Goal: Information Seeking & Learning: Find contact information

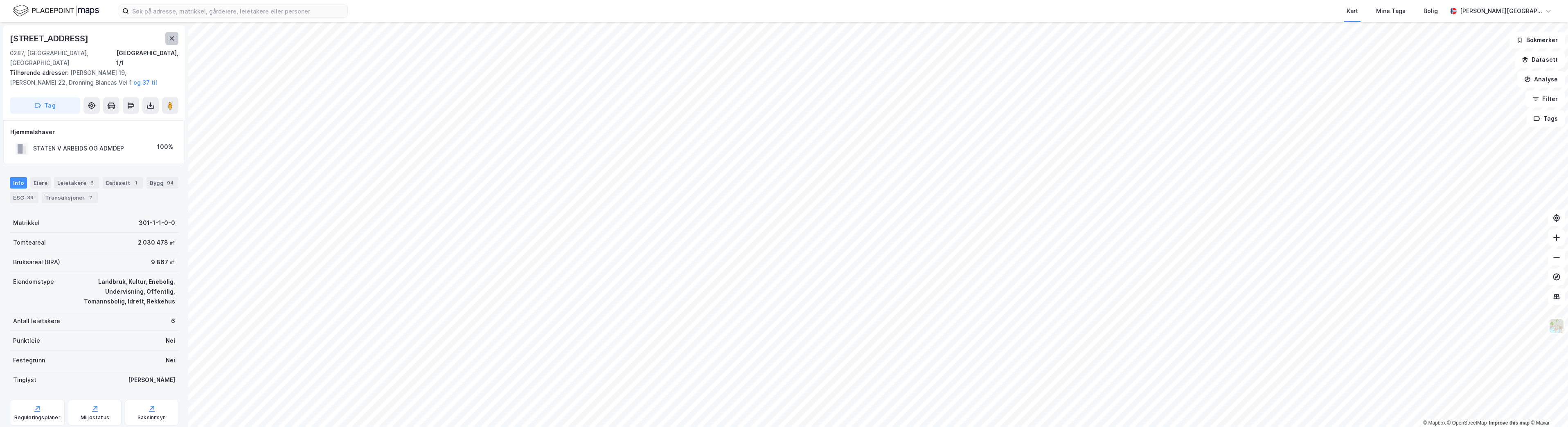
click at [171, 39] on icon at bounding box center [171, 38] width 7 height 7
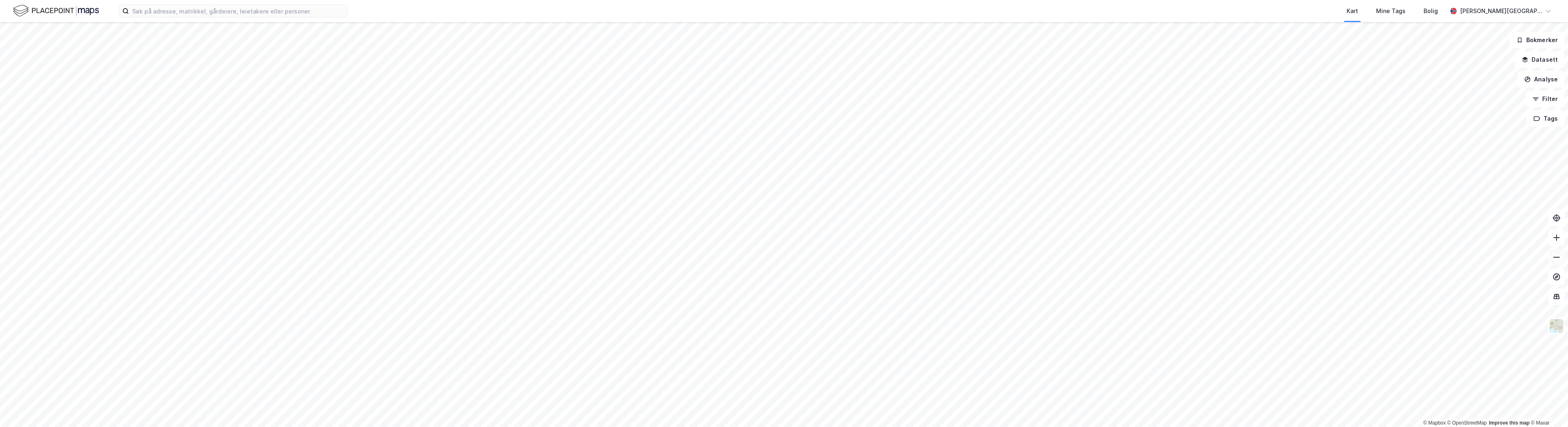
click at [1562, 261] on button at bounding box center [1556, 256] width 16 height 16
click at [1553, 258] on icon at bounding box center [1556, 257] width 9 height 9
click at [1556, 236] on icon at bounding box center [1556, 237] width 9 height 9
click at [1555, 234] on icon at bounding box center [1556, 237] width 9 height 9
click at [1553, 236] on icon at bounding box center [1556, 237] width 9 height 9
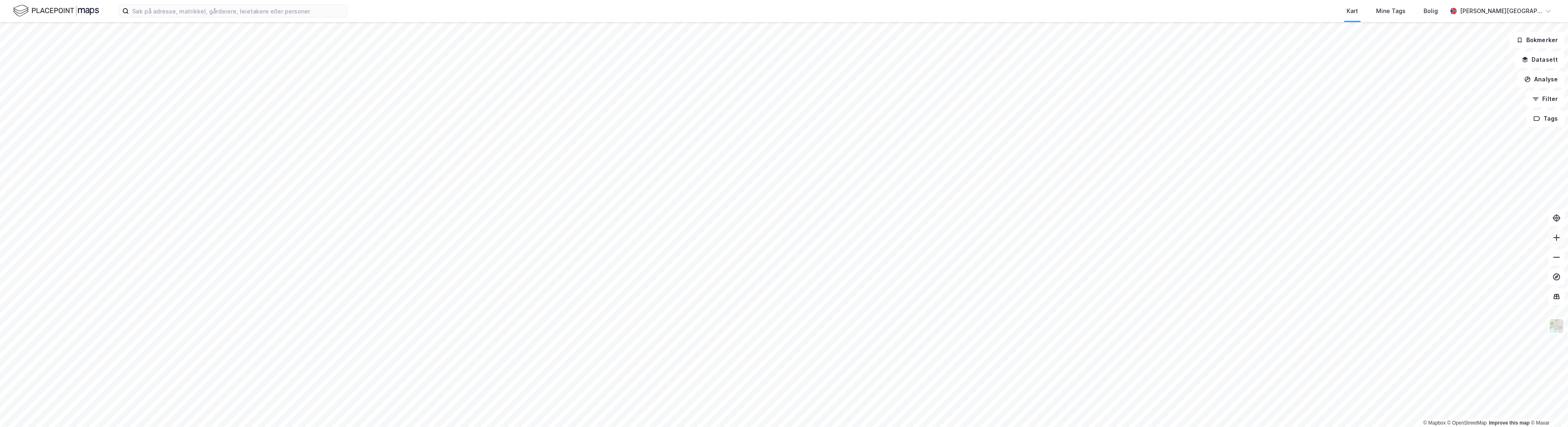
click at [1556, 236] on icon at bounding box center [1556, 237] width 9 height 9
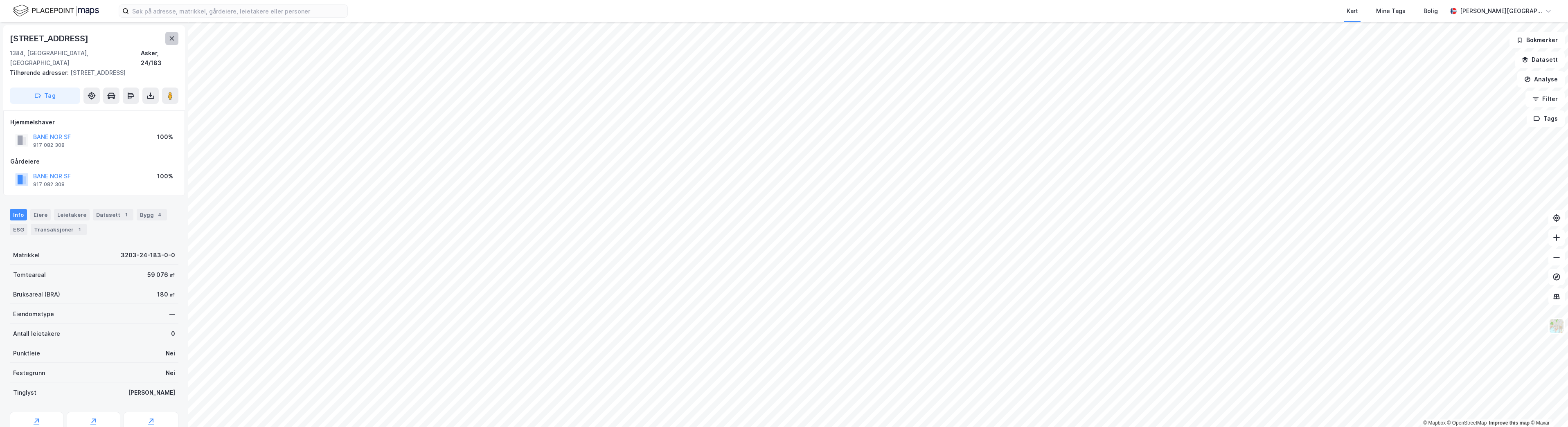
click at [173, 36] on icon at bounding box center [171, 38] width 7 height 7
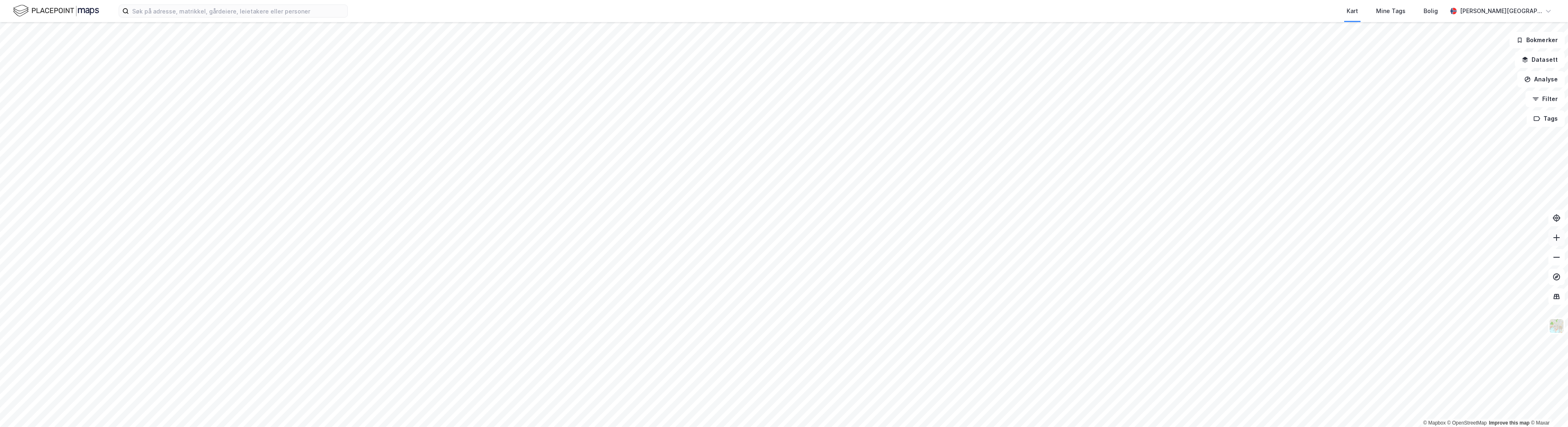
click at [1556, 240] on icon at bounding box center [1556, 237] width 1 height 7
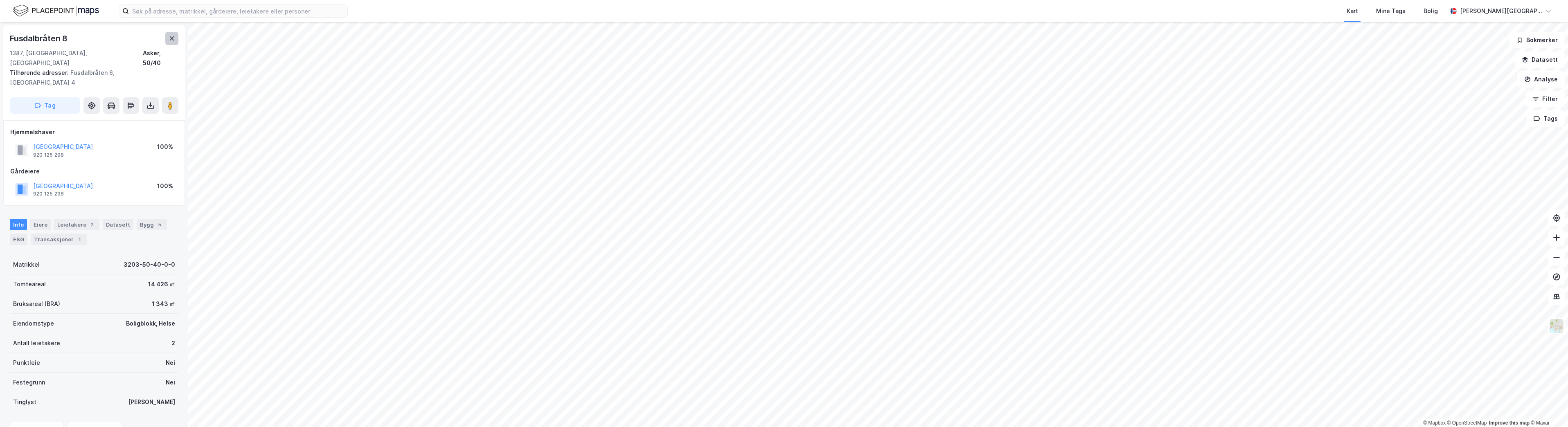
click at [174, 40] on icon at bounding box center [171, 38] width 7 height 7
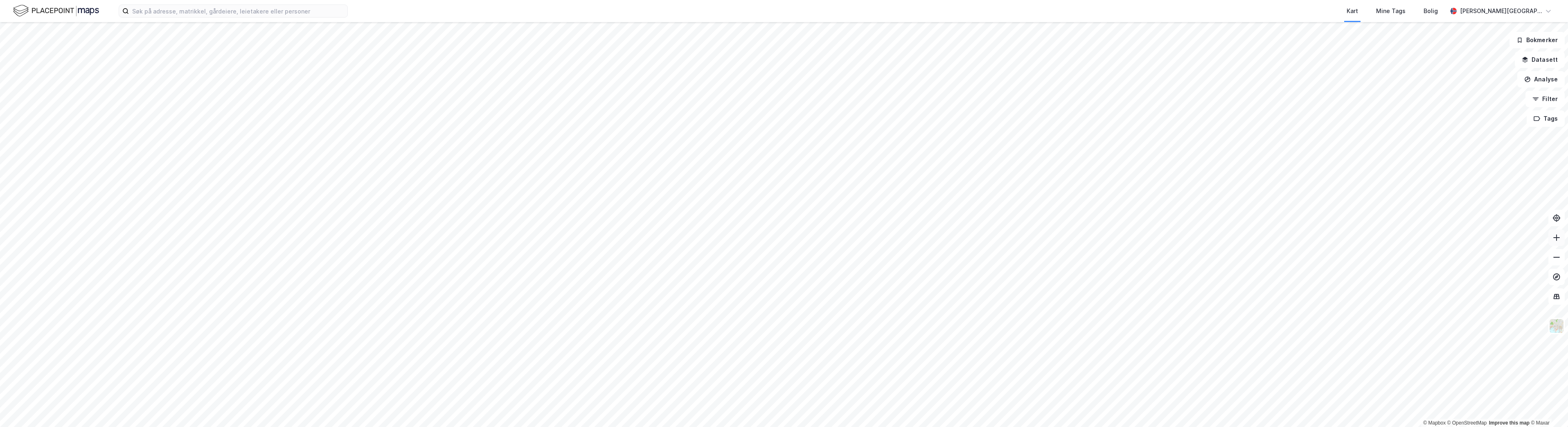
click at [1554, 240] on icon at bounding box center [1556, 237] width 9 height 9
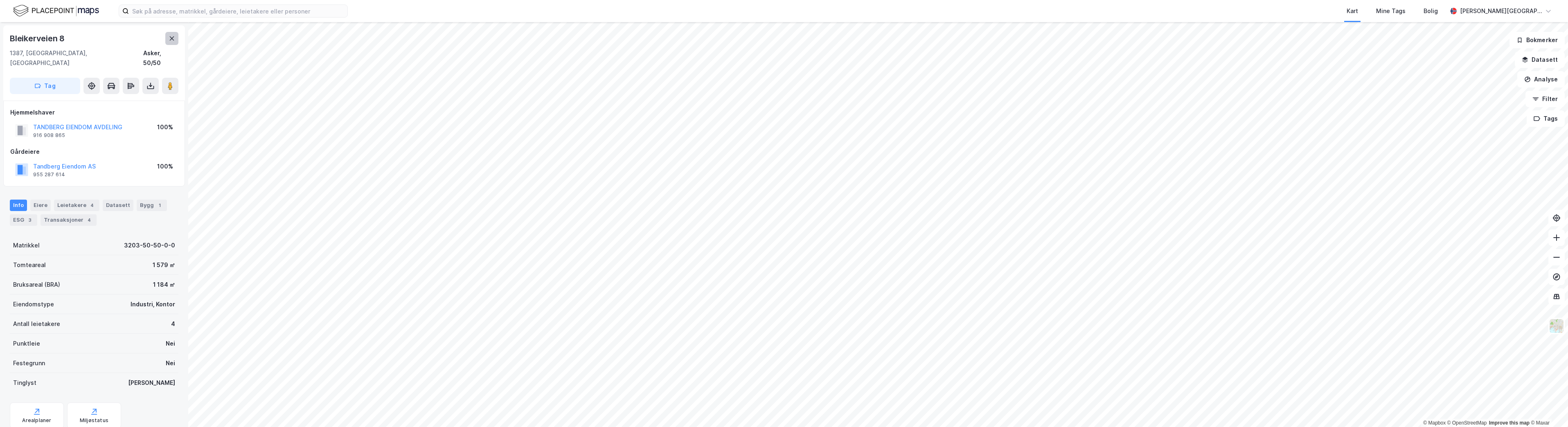
click at [167, 40] on button at bounding box center [172, 39] width 13 height 13
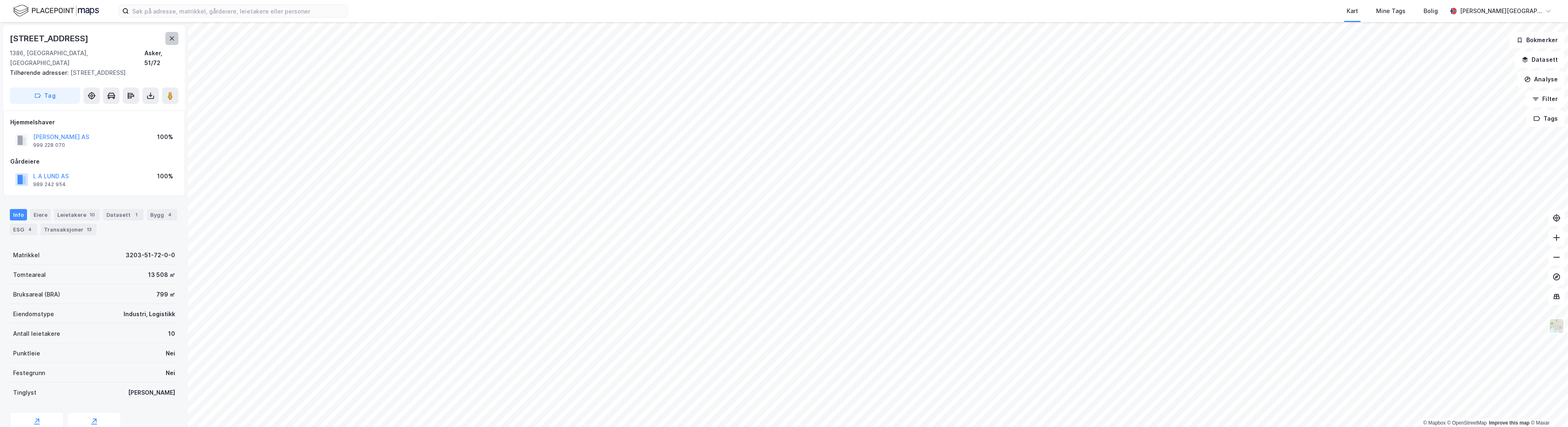
click at [175, 37] on button at bounding box center [172, 39] width 13 height 13
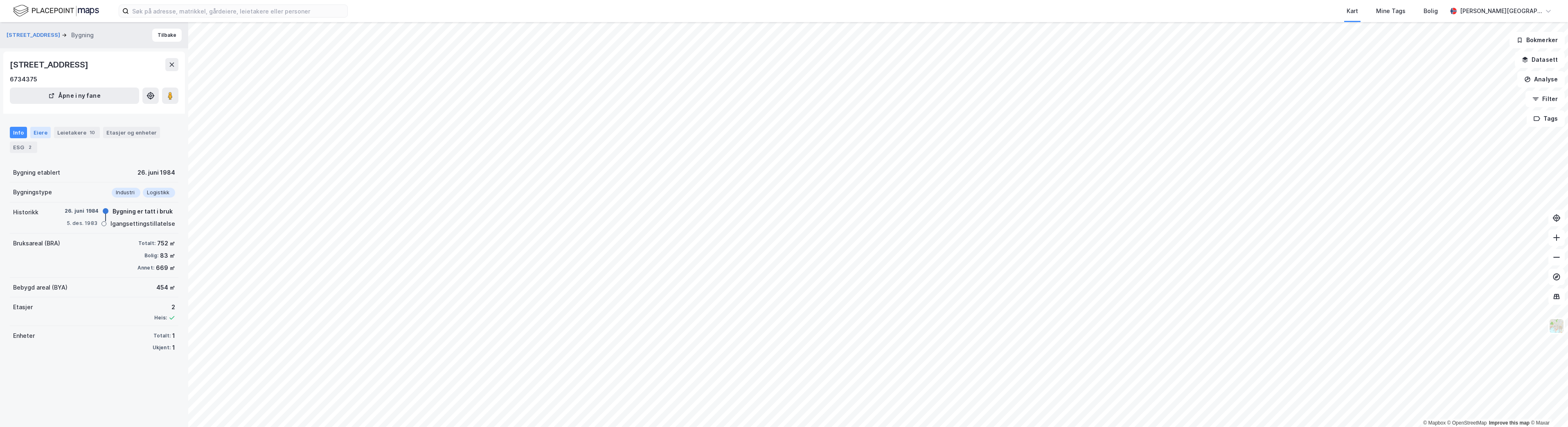
click at [46, 131] on div "Eiere" at bounding box center [41, 132] width 21 height 11
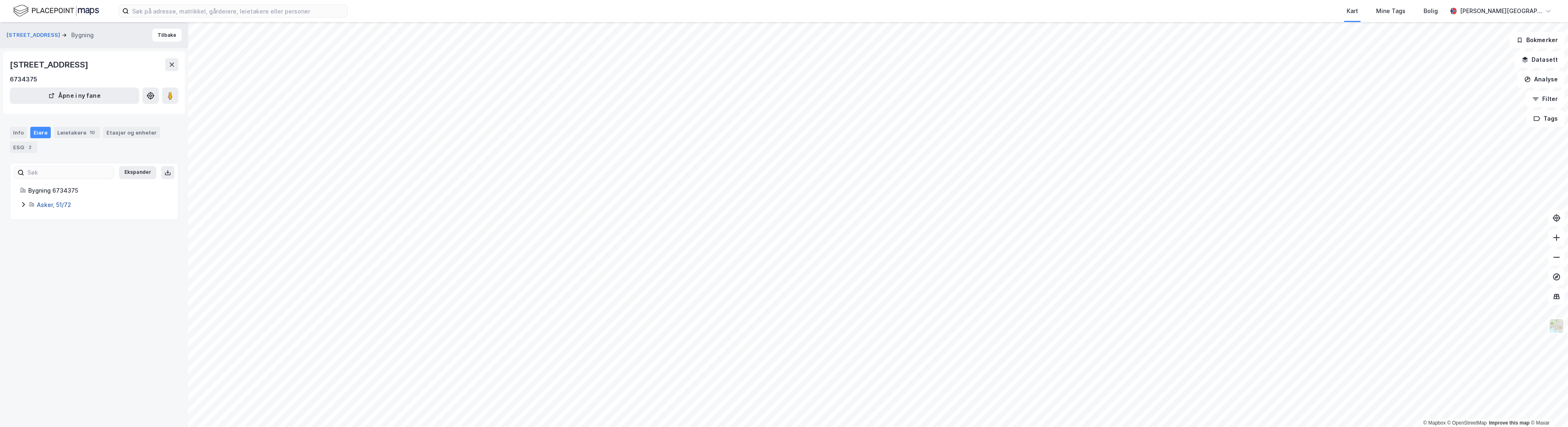
click at [50, 207] on link "Asker, 51/72" at bounding box center [54, 204] width 34 height 7
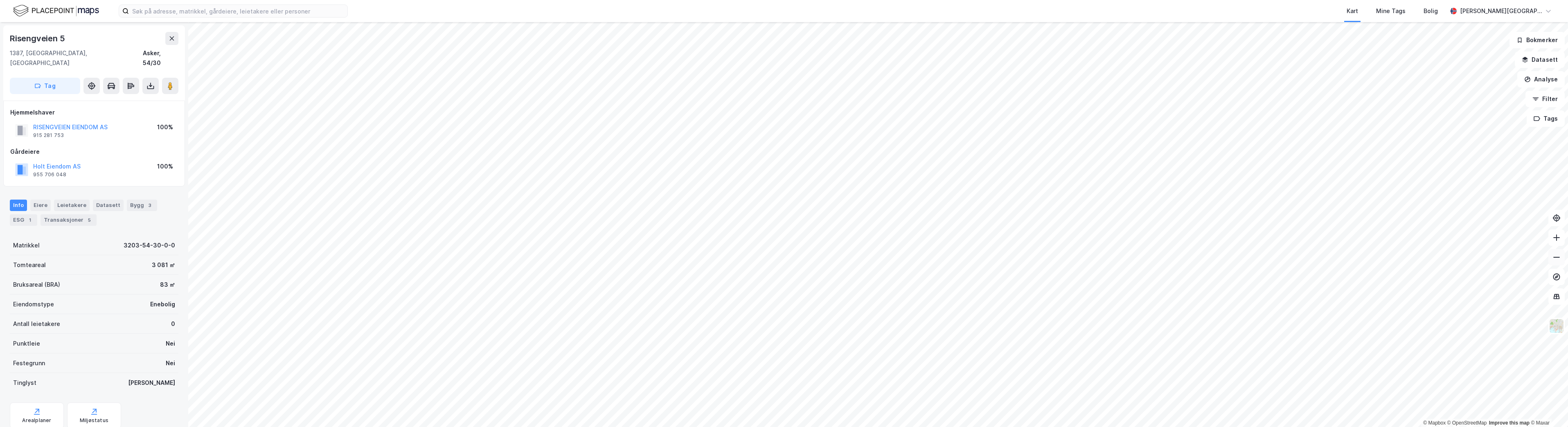
click at [1556, 264] on button at bounding box center [1556, 256] width 16 height 16
click at [1557, 253] on icon at bounding box center [1556, 257] width 9 height 9
click at [767, 426] on html "Kart Mine Tags Bolig [PERSON_NAME] © Mapbox © OpenStreetMap Improve this map © …" at bounding box center [784, 214] width 1568 height 427
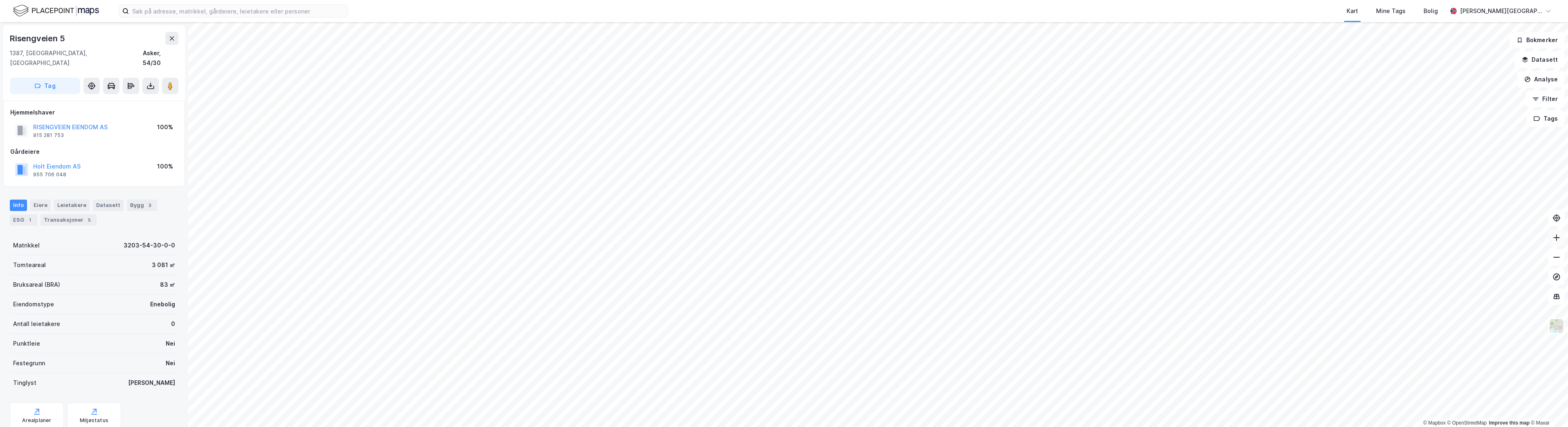
click at [1553, 242] on button at bounding box center [1556, 237] width 16 height 16
click at [1548, 240] on button at bounding box center [1556, 237] width 16 height 16
click at [1559, 242] on button at bounding box center [1556, 237] width 16 height 16
click at [1559, 239] on icon at bounding box center [1556, 237] width 9 height 9
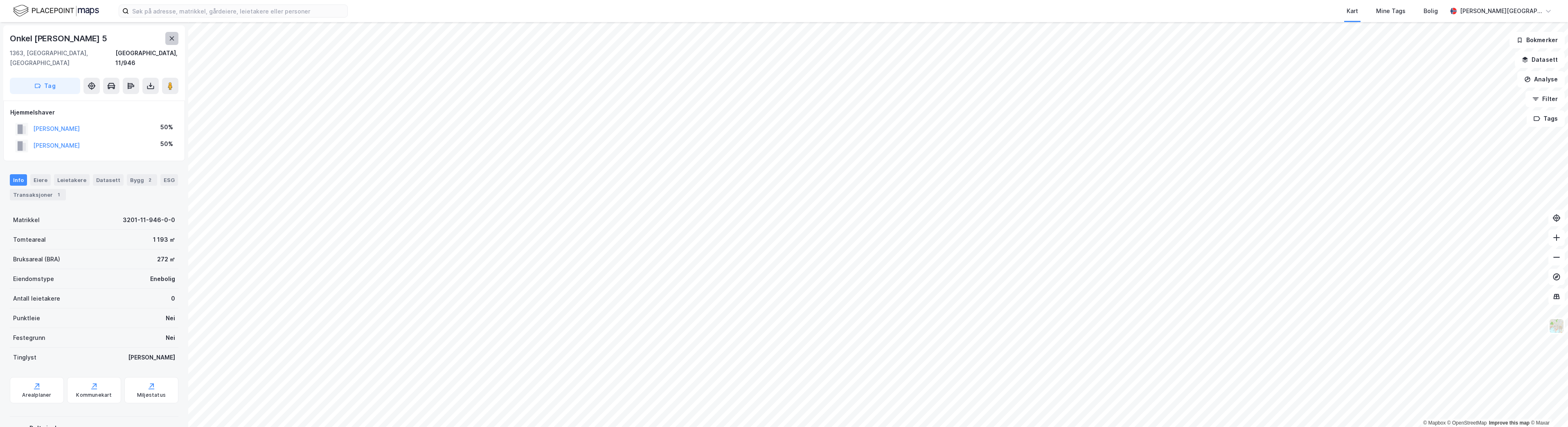
click at [167, 39] on button at bounding box center [172, 39] width 13 height 13
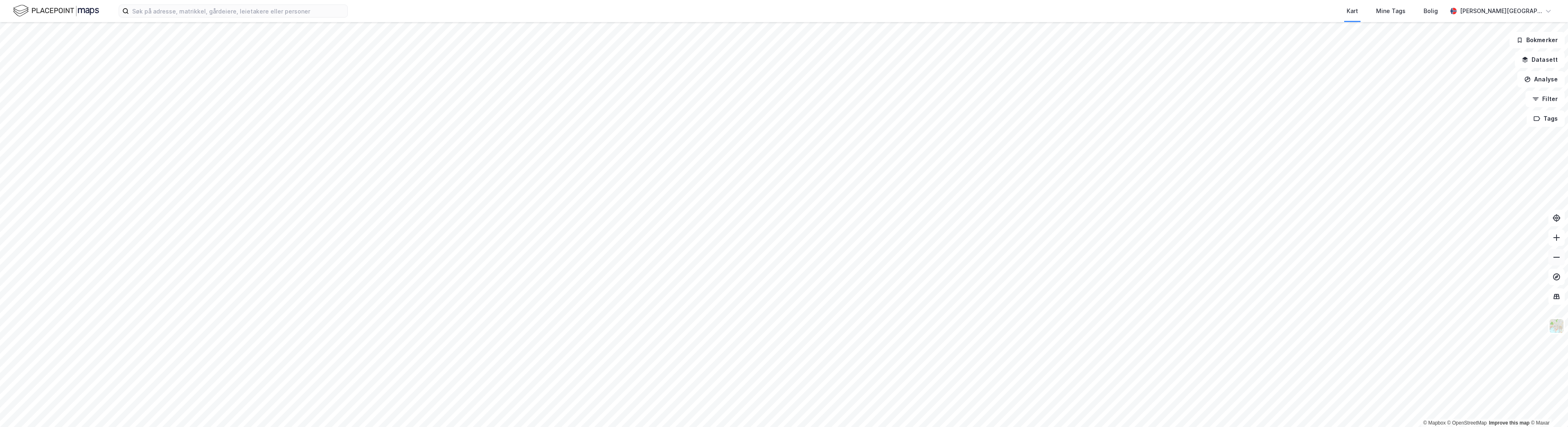
click at [1558, 261] on button at bounding box center [1556, 256] width 16 height 16
click at [1558, 260] on icon at bounding box center [1556, 257] width 9 height 9
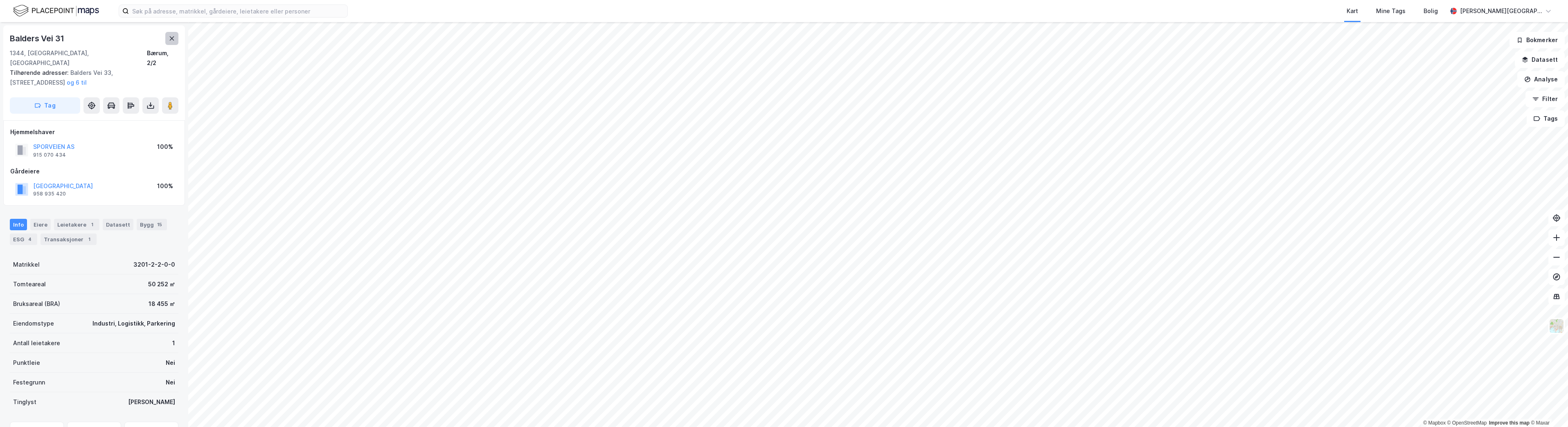
click at [173, 37] on icon at bounding box center [171, 38] width 7 height 7
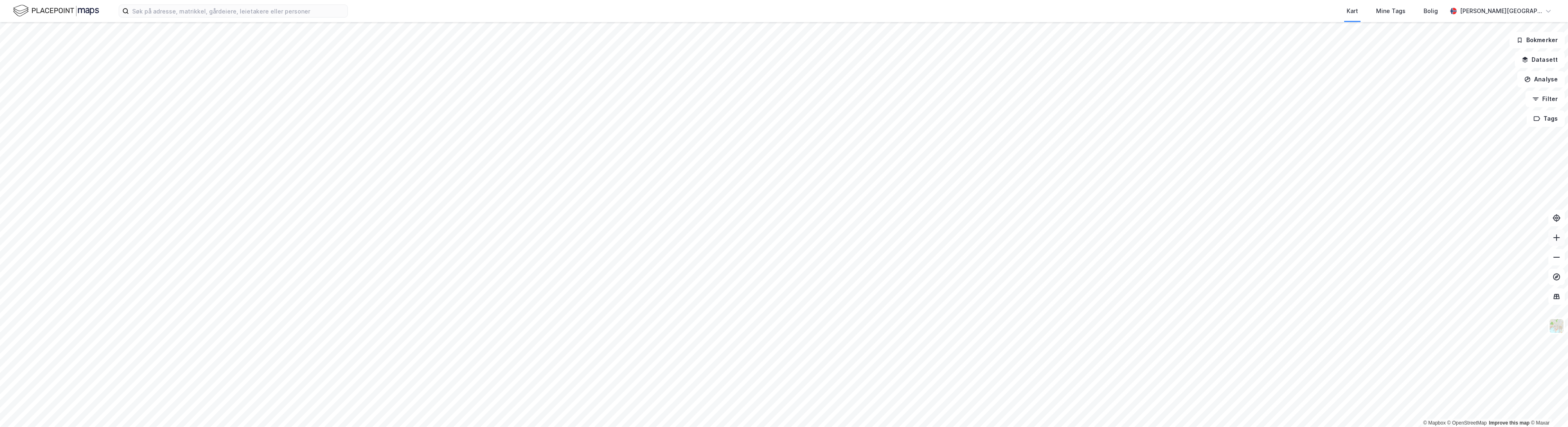
click at [1556, 237] on icon at bounding box center [1556, 237] width 1 height 7
click at [1556, 236] on icon at bounding box center [1556, 237] width 1 height 7
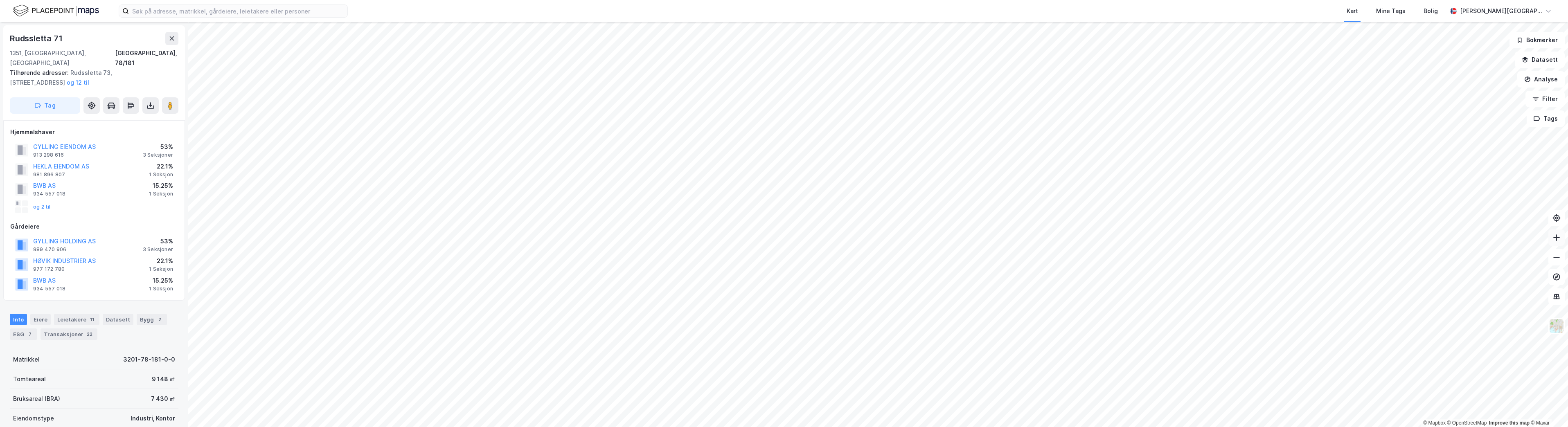
click at [1559, 242] on button at bounding box center [1556, 237] width 16 height 16
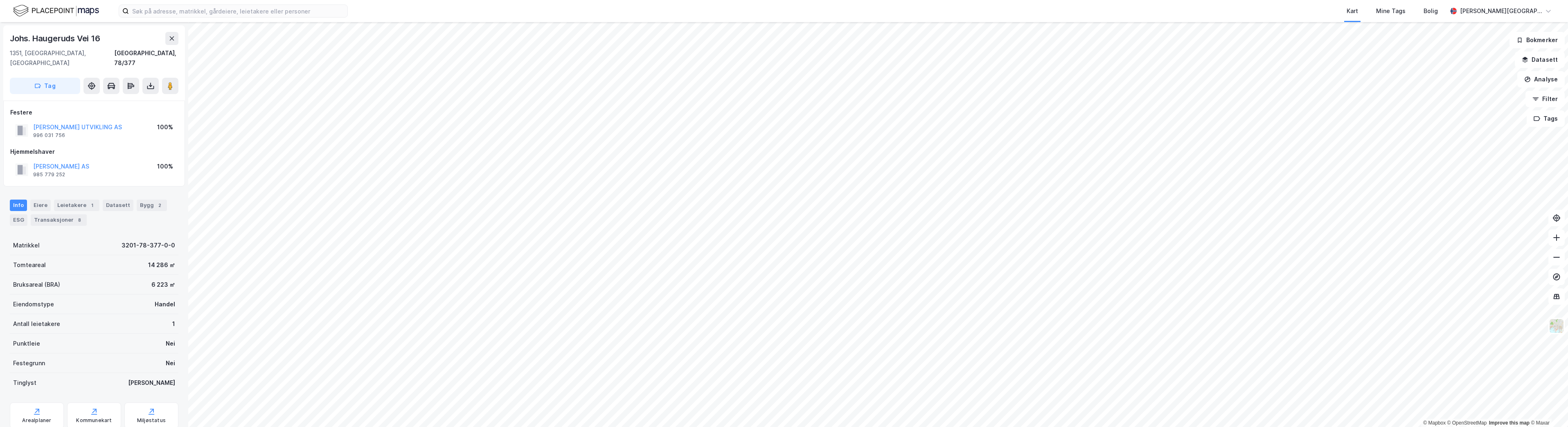
drag, startPoint x: 111, startPoint y: 155, endPoint x: 30, endPoint y: 153, distance: 81.0
click at [30, 160] on div "[PERSON_NAME] AS 985 779 252 100%" at bounding box center [94, 169] width 167 height 20
copy button "[PERSON_NAME] AS"
click at [174, 43] on button at bounding box center [172, 39] width 13 height 13
click at [88, 201] on div "3" at bounding box center [92, 205] width 9 height 9
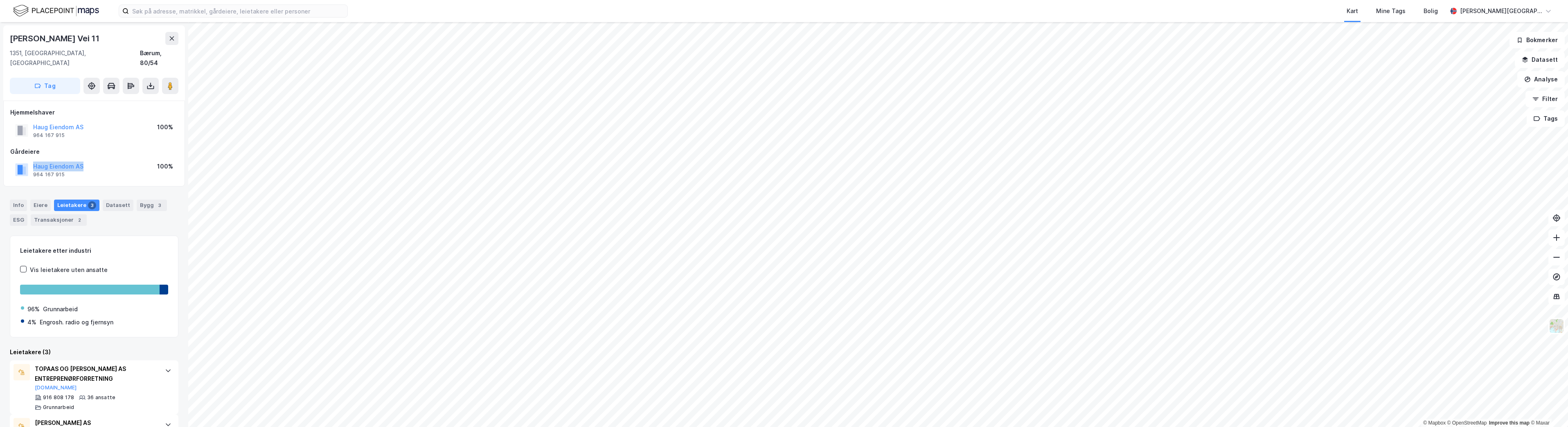
drag, startPoint x: 92, startPoint y: 156, endPoint x: 24, endPoint y: 151, distance: 68.2
click at [24, 160] on div "Haug Eiendom AS 964 167 915 100%" at bounding box center [94, 169] width 167 height 20
copy button "Haug Eiendom AS"
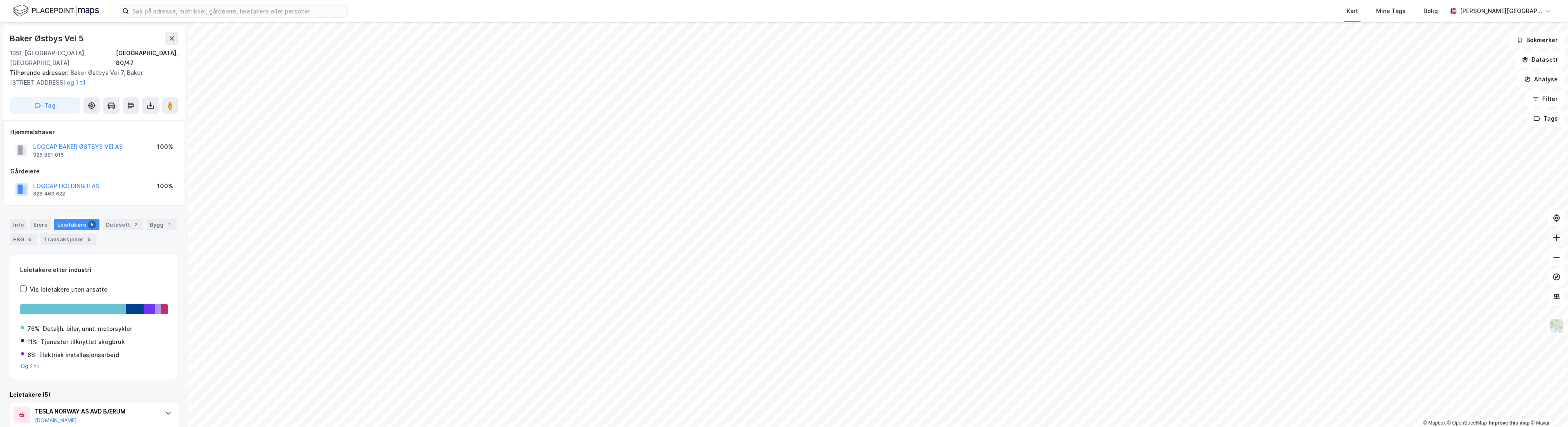
click at [1559, 238] on icon at bounding box center [1556, 237] width 9 height 9
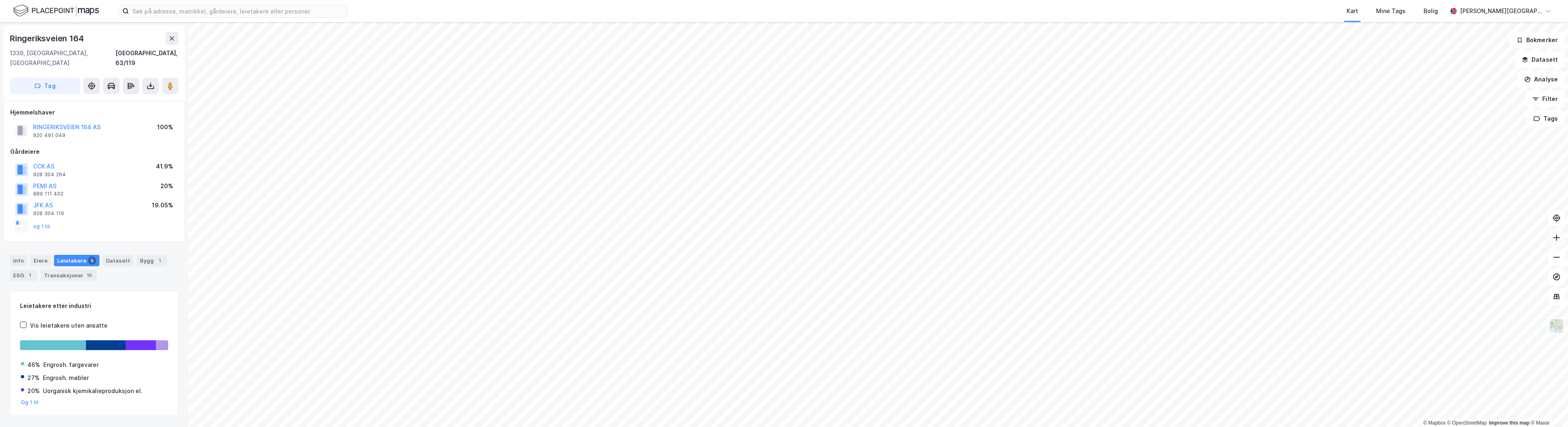
scroll to position [0, 0]
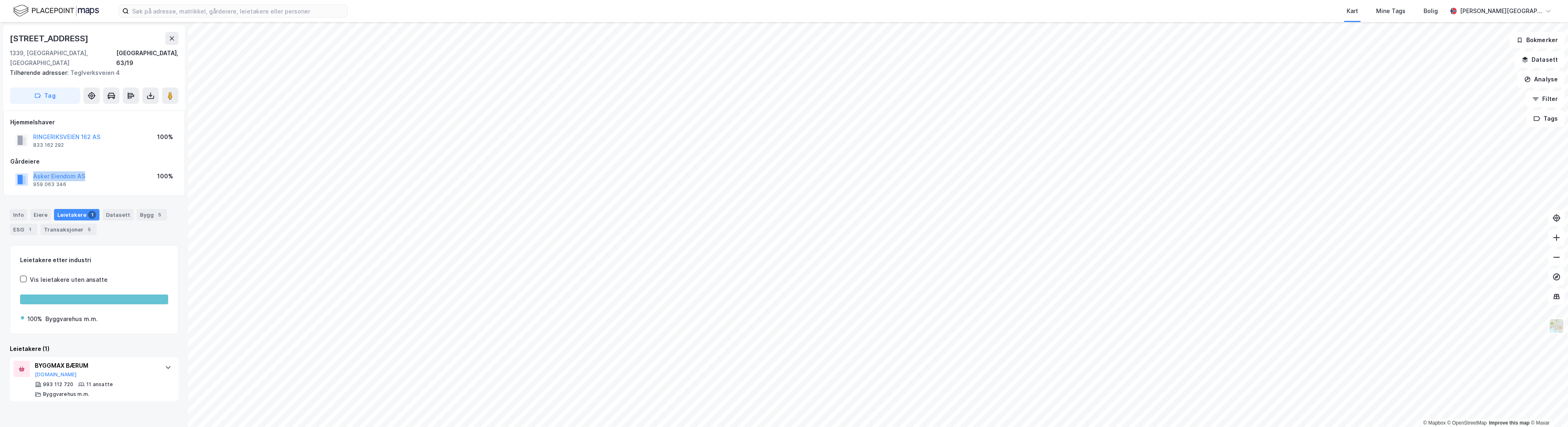
drag, startPoint x: 95, startPoint y: 167, endPoint x: 34, endPoint y: 170, distance: 61.1
click at [34, 170] on div "Asker Eiendom AS 959 063 346 100%" at bounding box center [94, 179] width 167 height 20
click at [123, 170] on div "Asker Eiendom AS 959 063 346 100%" at bounding box center [94, 179] width 167 height 20
click at [0, 0] on button "Asker Eiendom AS" at bounding box center [0, 0] width 0 height 0
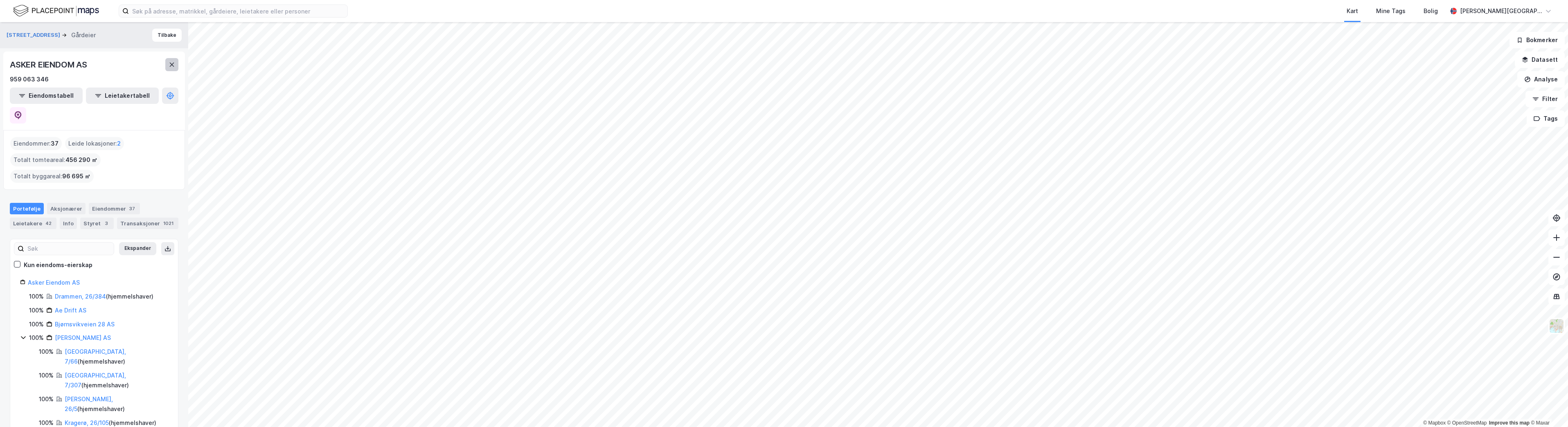
click at [170, 60] on button at bounding box center [172, 64] width 13 height 13
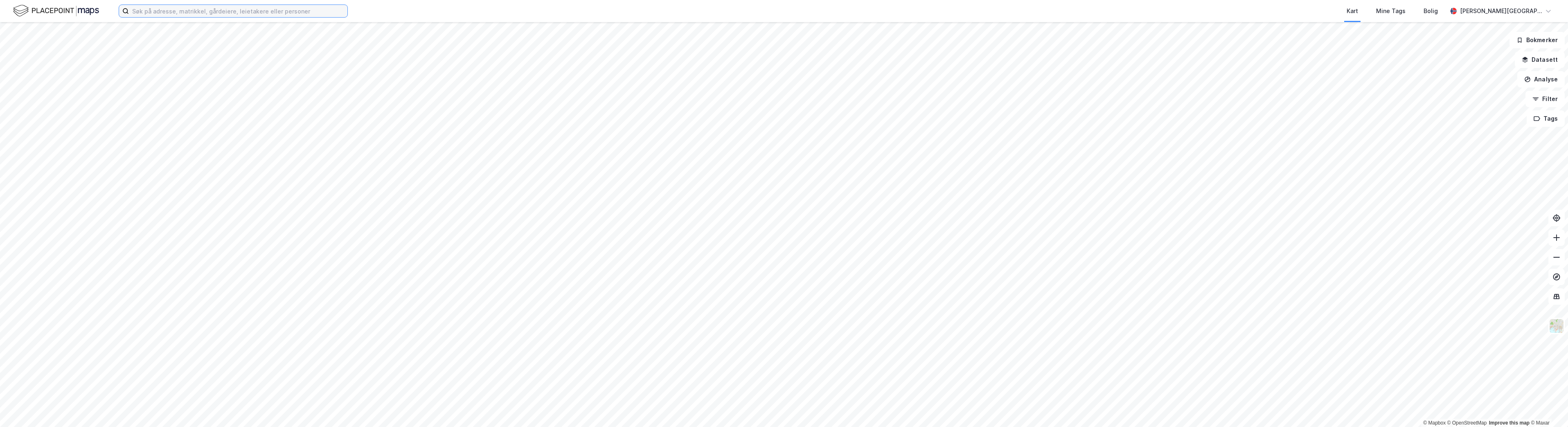
click at [224, 14] on input at bounding box center [237, 10] width 218 height 12
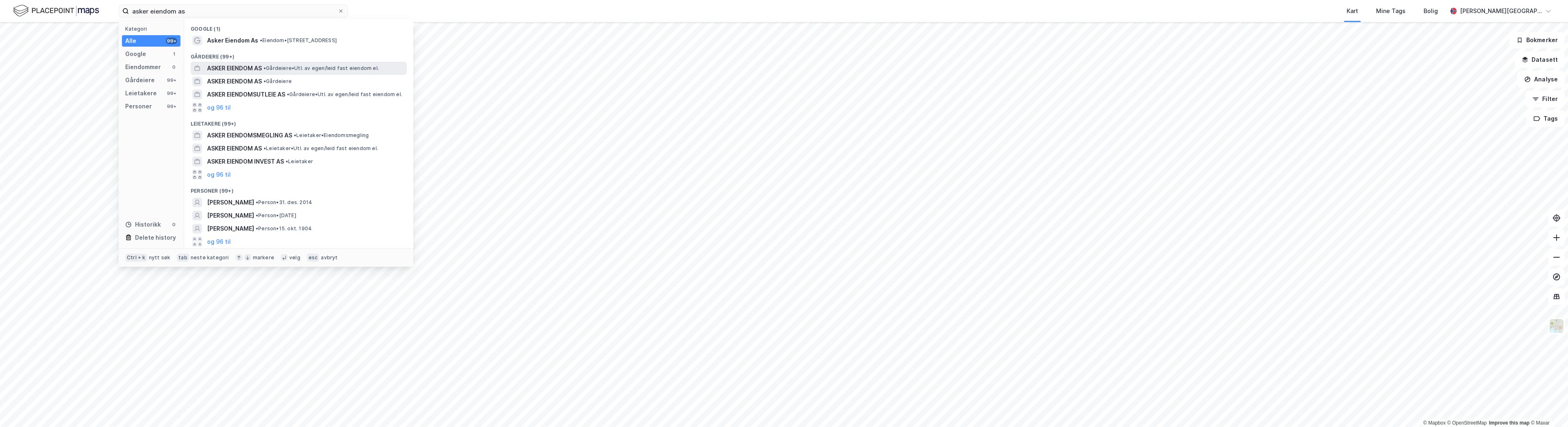
click at [243, 68] on span "ASKER EIENDOM AS" at bounding box center [235, 68] width 55 height 9
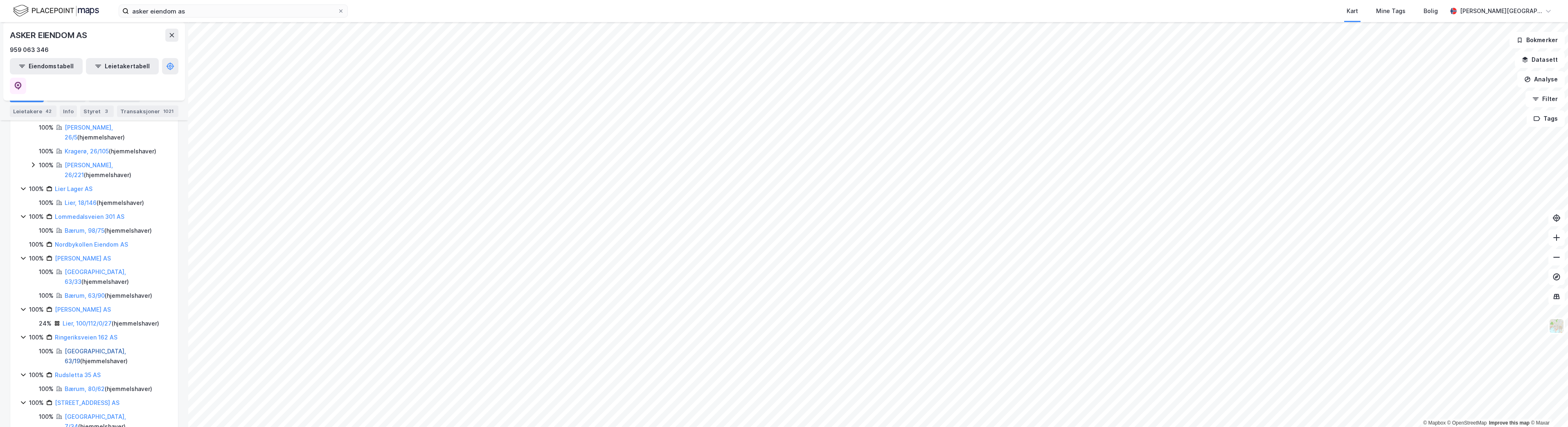
scroll to position [286, 0]
click at [75, 396] on link "Sandviksveien 147 AS" at bounding box center [86, 399] width 62 height 7
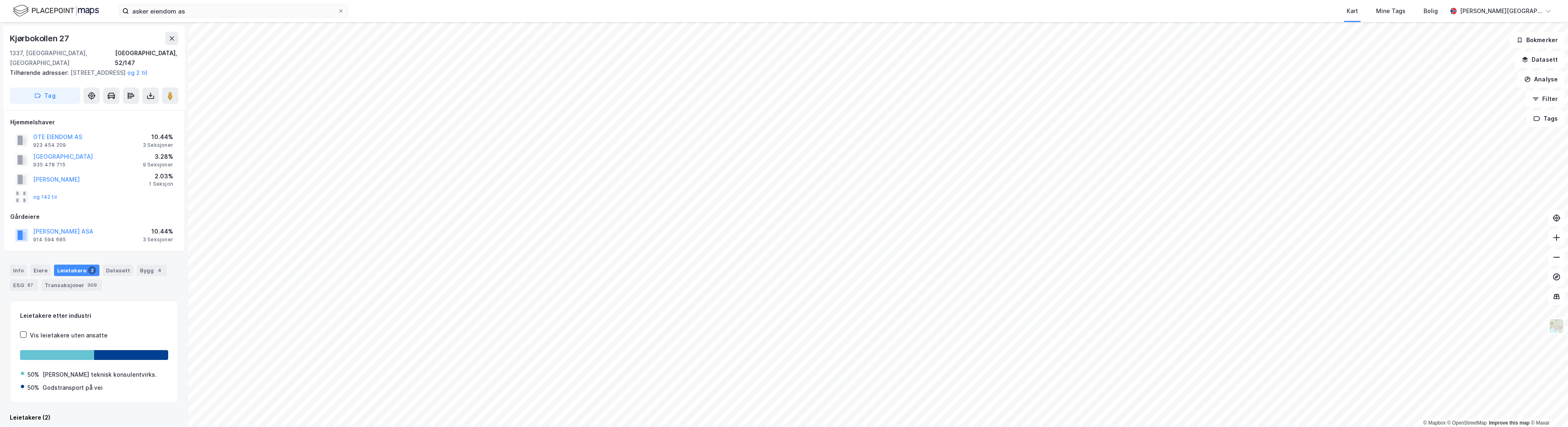
scroll to position [0, 0]
click at [166, 36] on button at bounding box center [172, 38] width 13 height 13
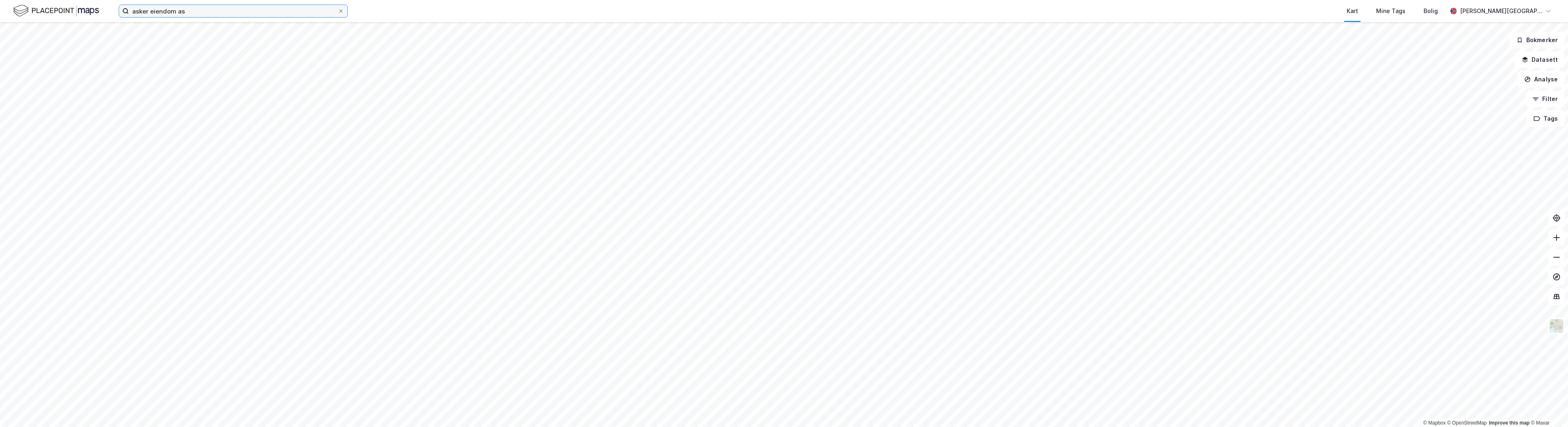
click at [182, 15] on input "asker eiendom as" at bounding box center [233, 10] width 209 height 12
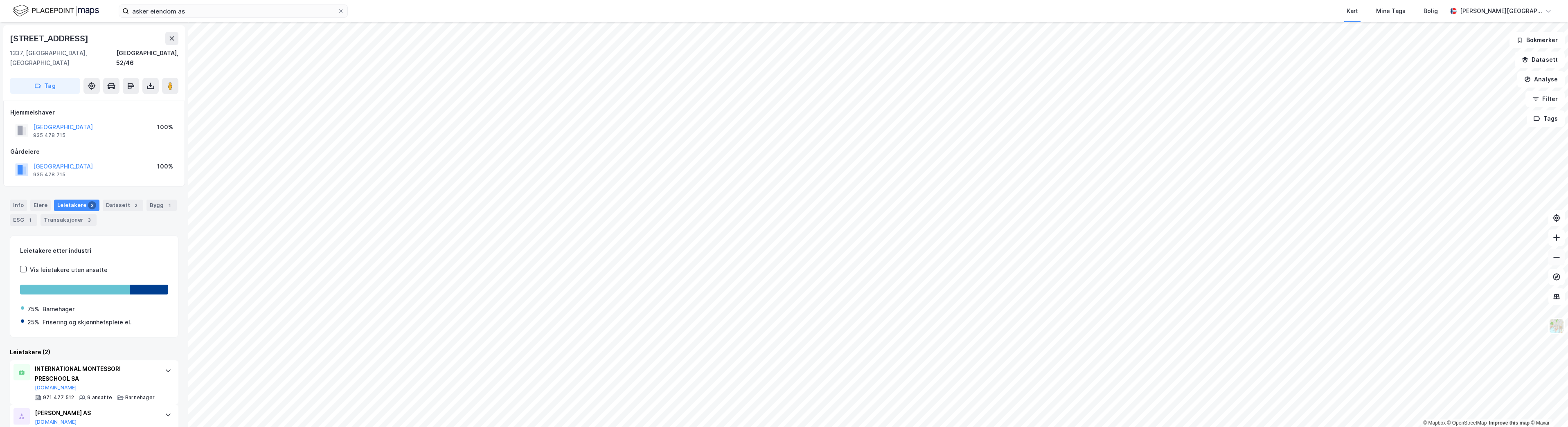
click at [1556, 261] on icon at bounding box center [1556, 257] width 9 height 9
click at [1555, 260] on icon at bounding box center [1556, 257] width 9 height 9
click at [1554, 242] on button at bounding box center [1556, 237] width 16 height 16
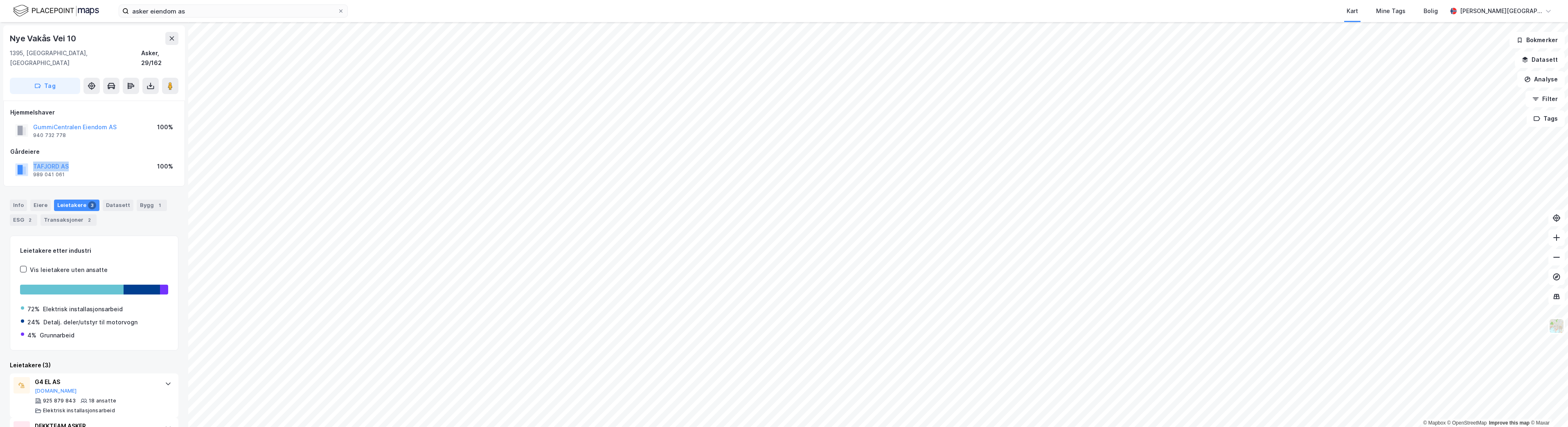
drag, startPoint x: 74, startPoint y: 157, endPoint x: 33, endPoint y: 154, distance: 41.1
click at [33, 160] on div "[GEOGRAPHIC_DATA] AS 989 041 061 100%" at bounding box center [94, 169] width 167 height 20
copy button "TAFJORD AS"
click at [1554, 235] on icon at bounding box center [1556, 237] width 9 height 9
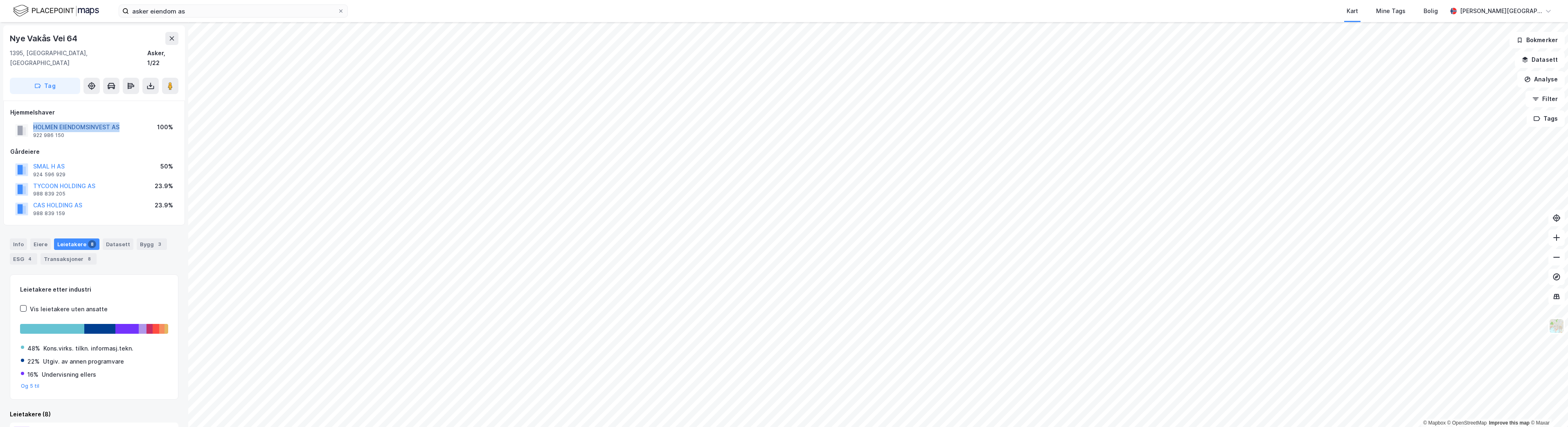
drag, startPoint x: 126, startPoint y: 112, endPoint x: 34, endPoint y: 119, distance: 92.3
click at [34, 121] on div "HOLMEN EIENDOMSINVEST AS 922 986 150 100%" at bounding box center [94, 130] width 167 height 20
copy button "HOLMEN EIENDOMSINVEST AS"
drag, startPoint x: 81, startPoint y: 34, endPoint x: 12, endPoint y: 30, distance: 69.1
click at [12, 30] on div "Nye Vakås Vei 64 1395, [GEOGRAPHIC_DATA], [GEOGRAPHIC_DATA] Asker, 1/22 Tag" at bounding box center [94, 63] width 182 height 76
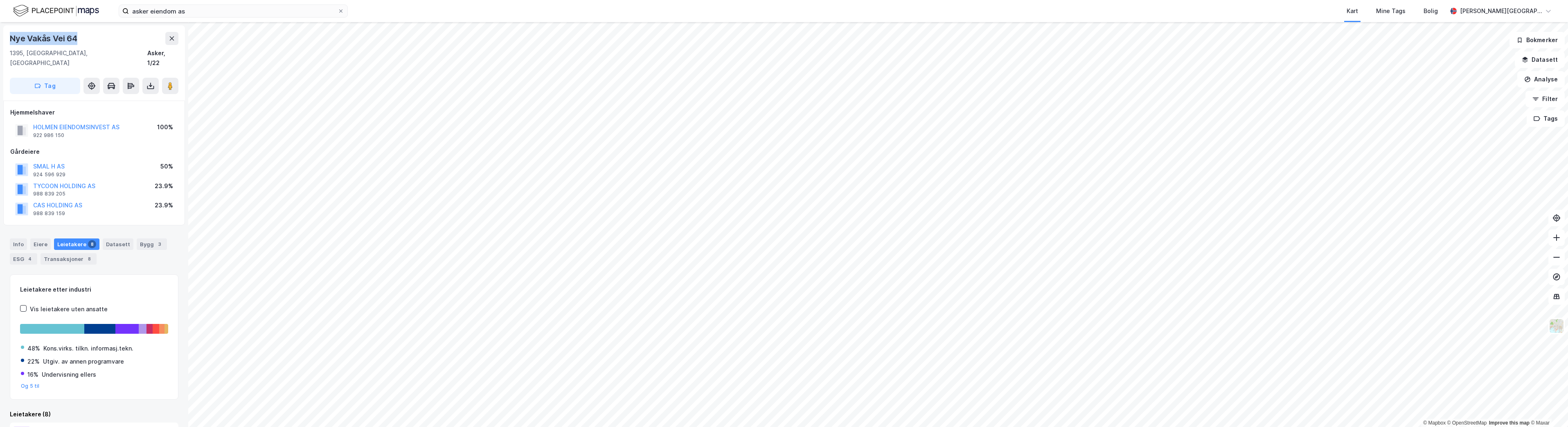
copy div "Nye Vakås Vei 64"
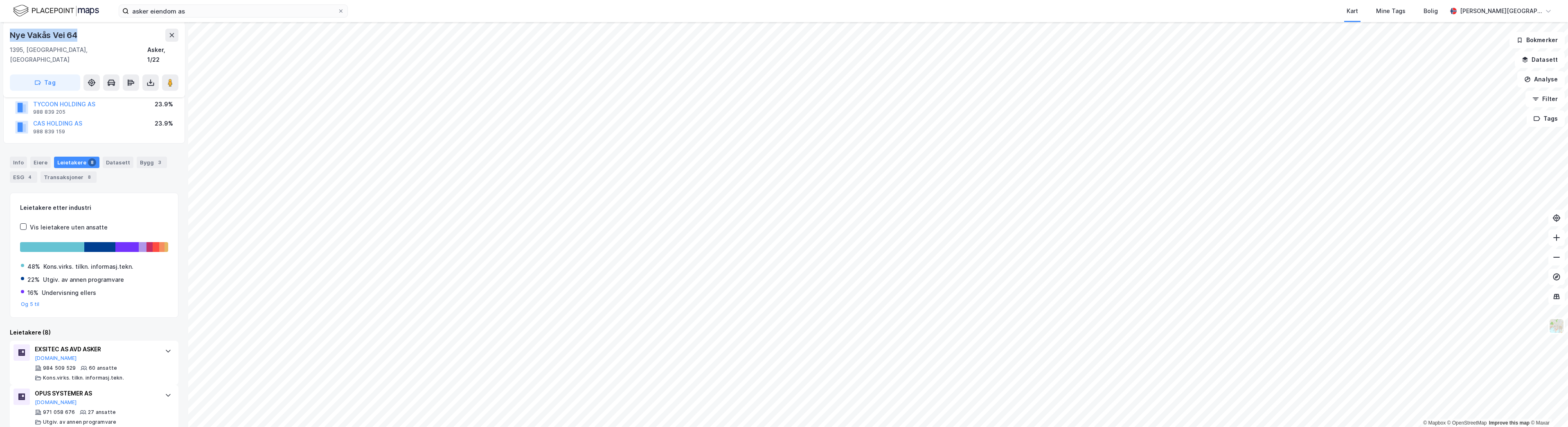
scroll to position [123, 0]
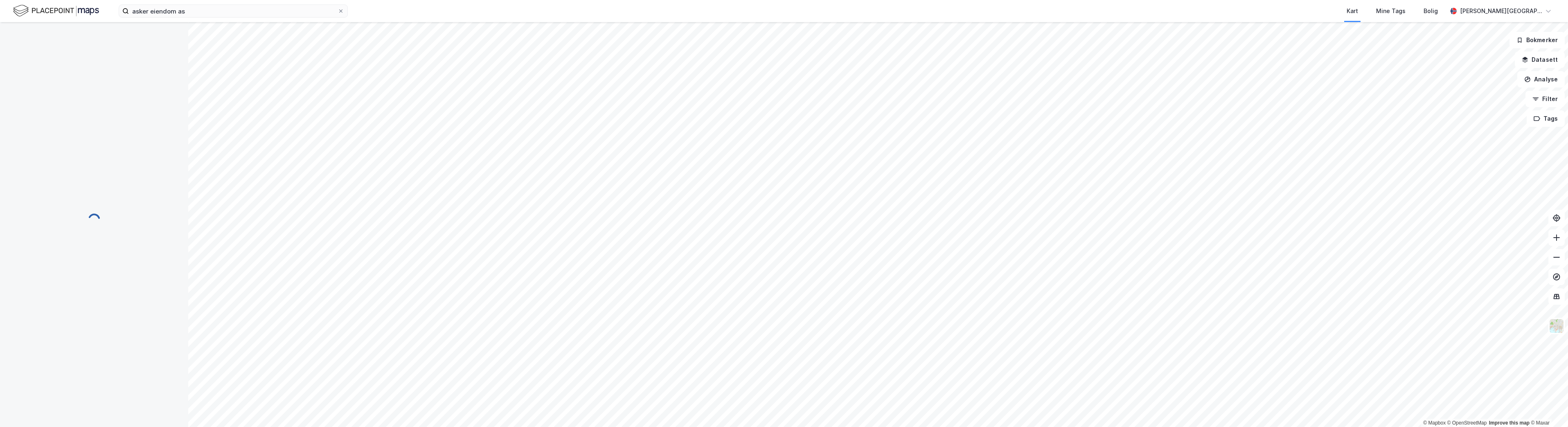
scroll to position [0, 0]
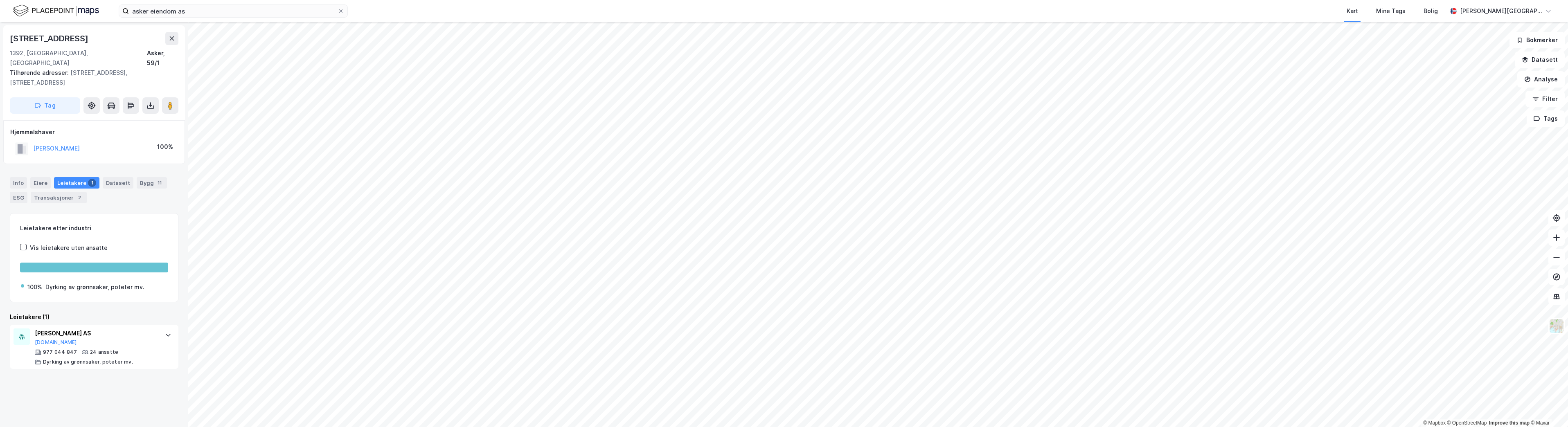
click at [753, 21] on div "asker eiendom as Kart Mine Tags Bolig [PERSON_NAME] © Mapbox © OpenStreetMap Im…" at bounding box center [784, 214] width 1568 height 427
click at [673, 0] on html "asker eiendom as Kart Mine Tags Bolig [PERSON_NAME] © Mapbox © OpenStreetMap Im…" at bounding box center [784, 214] width 1568 height 427
click at [1560, 261] on button at bounding box center [1556, 256] width 16 height 16
click at [1558, 260] on icon at bounding box center [1556, 257] width 9 height 9
click at [849, 0] on html "asker eiendom as Kart Mine Tags Bolig [PERSON_NAME] © Mapbox © OpenStreetMap Im…" at bounding box center [784, 214] width 1568 height 427
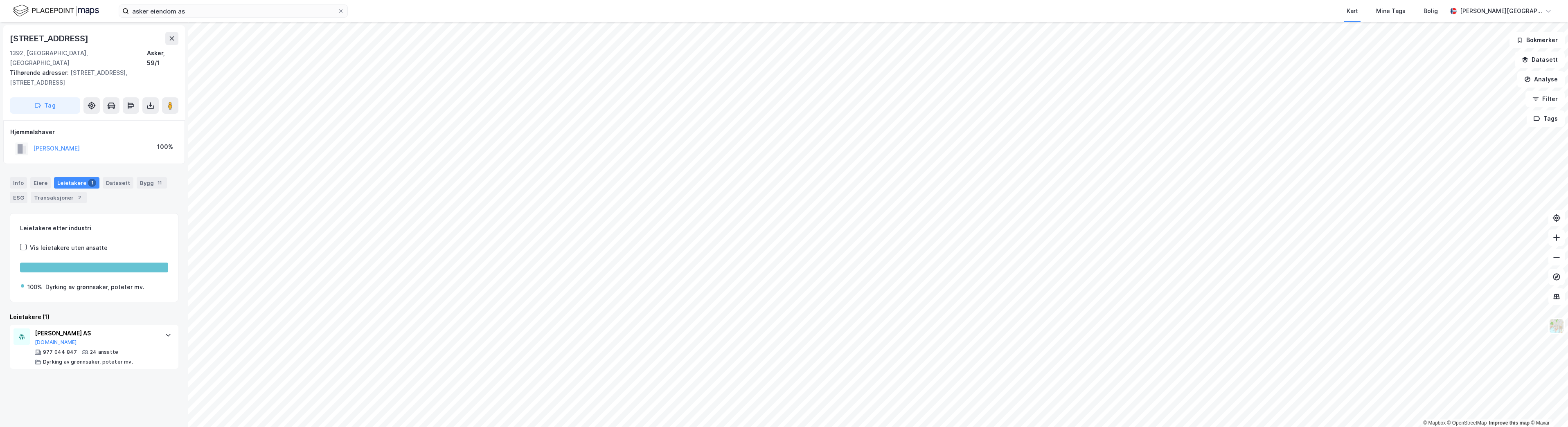
click at [823, 426] on html "asker eiendom as Kart Mine Tags Bolig [PERSON_NAME] © Mapbox © OpenStreetMap Im…" at bounding box center [784, 214] width 1568 height 427
click at [1557, 238] on icon at bounding box center [1556, 237] width 9 height 9
click at [1560, 239] on button at bounding box center [1556, 237] width 16 height 16
click at [1556, 241] on icon at bounding box center [1556, 237] width 9 height 9
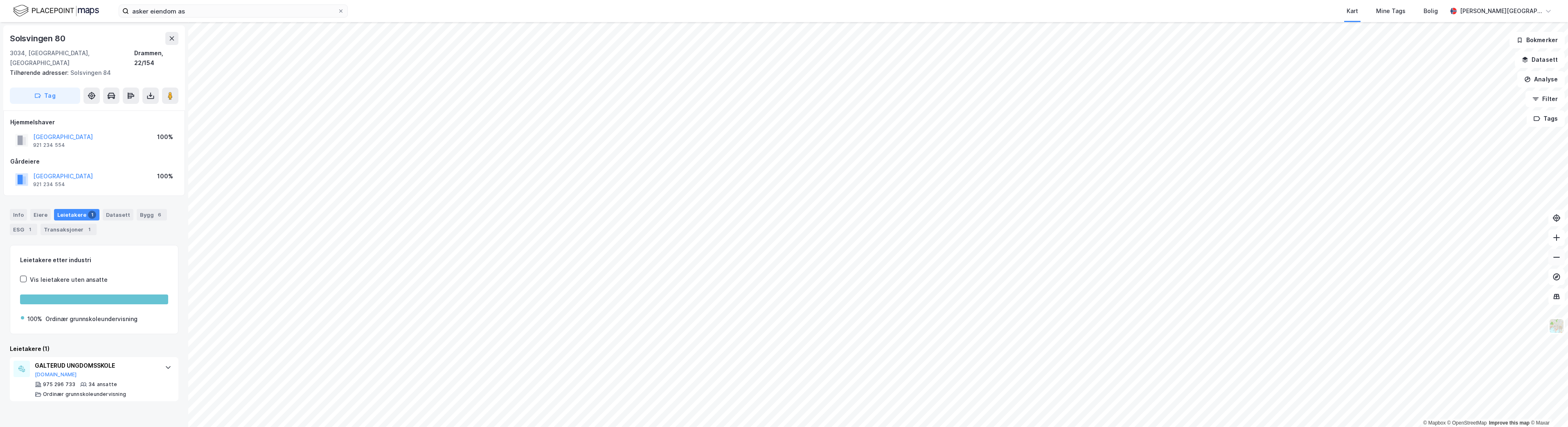
click at [1556, 258] on icon at bounding box center [1556, 257] width 9 height 9
click at [1553, 258] on icon at bounding box center [1556, 257] width 9 height 9
click at [1559, 253] on icon at bounding box center [1556, 257] width 9 height 9
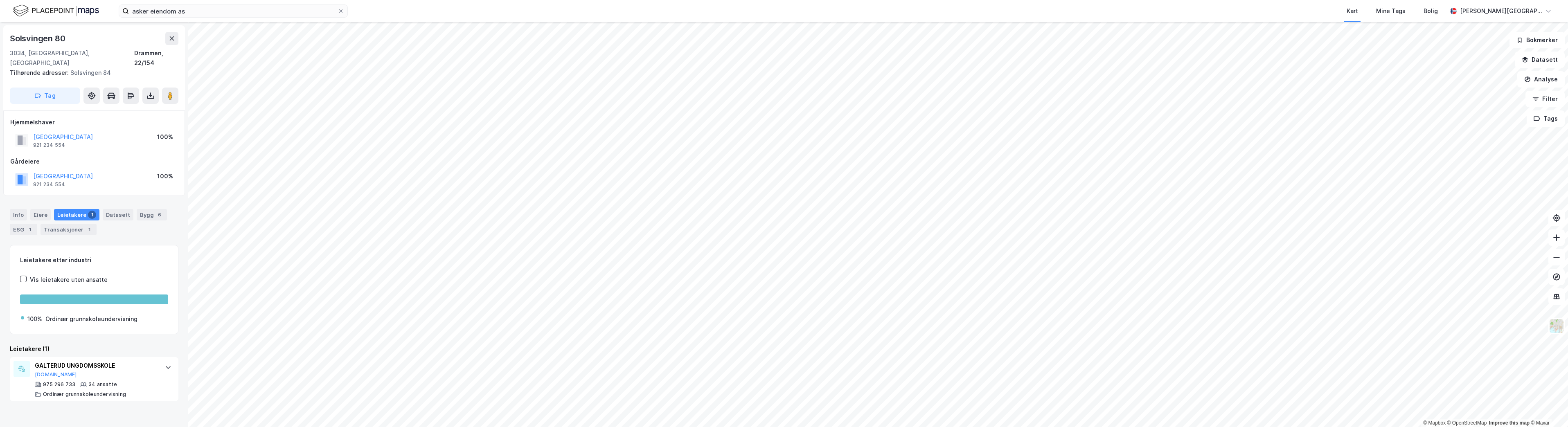
click at [770, 426] on html "asker eiendom as Kart Mine Tags Bolig [PERSON_NAME][GEOGRAPHIC_DATA] © Mapbox ©…" at bounding box center [784, 214] width 1568 height 427
click at [1177, 426] on html "asker eiendom as Kart Mine Tags Bolig [PERSON_NAME][GEOGRAPHIC_DATA] © Mapbox ©…" at bounding box center [784, 214] width 1568 height 427
click at [1553, 239] on icon at bounding box center [1556, 237] width 9 height 9
click at [1552, 239] on icon at bounding box center [1556, 237] width 9 height 9
click at [1556, 240] on icon at bounding box center [1556, 237] width 9 height 9
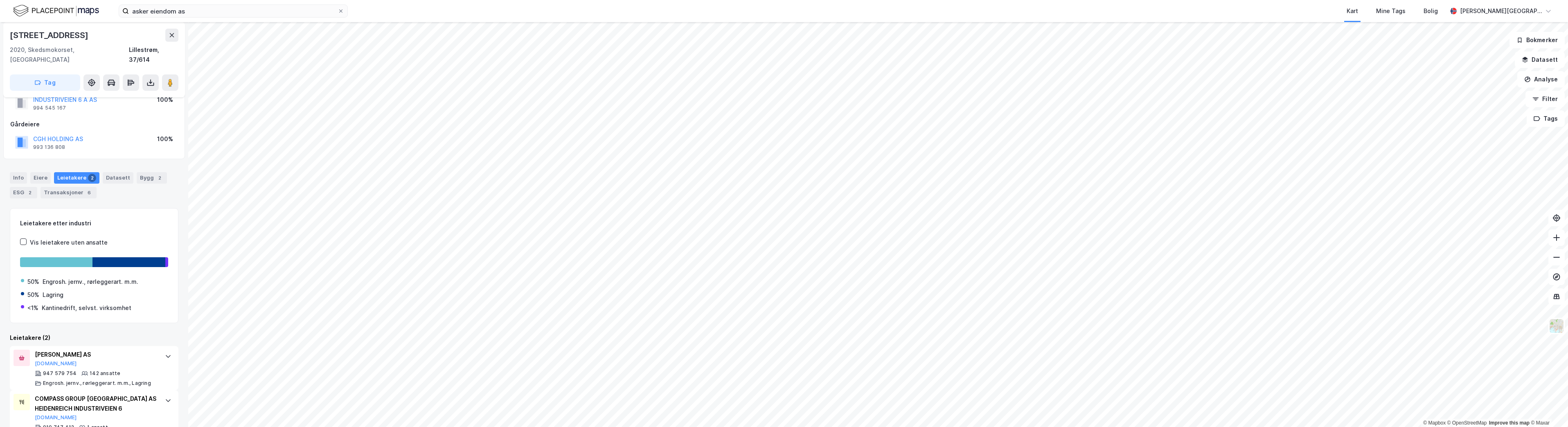
scroll to position [41, 0]
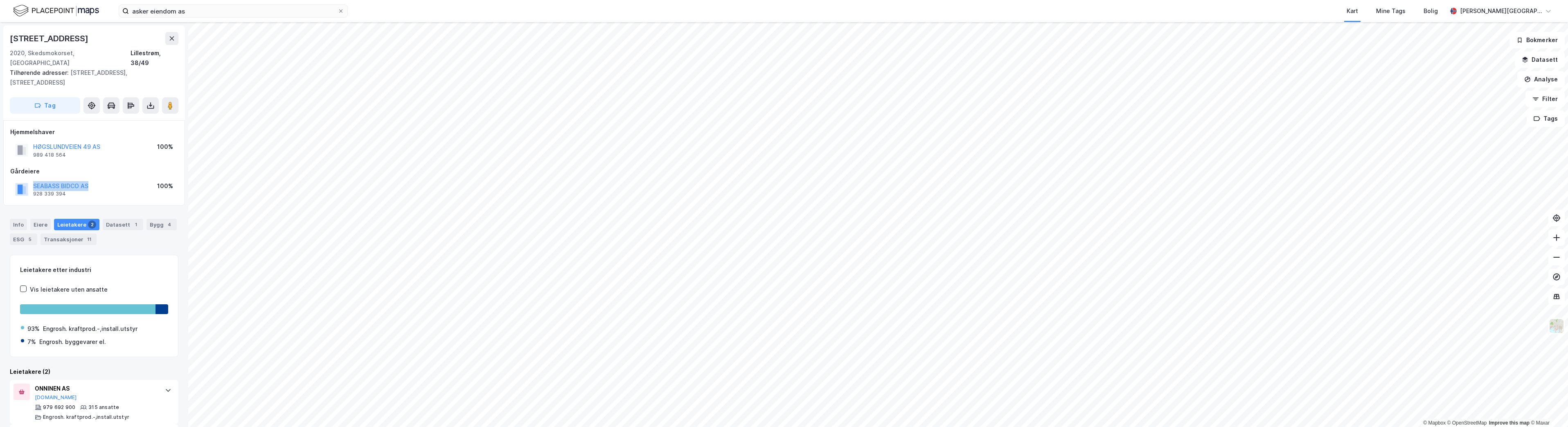
drag, startPoint x: 102, startPoint y: 179, endPoint x: 46, endPoint y: 168, distance: 57.1
click at [46, 168] on div "Gårdeiere SEABASS BIDCO AS 928 339 394 100%" at bounding box center [94, 182] width 167 height 33
copy button "SEABASS BIDCO AS"
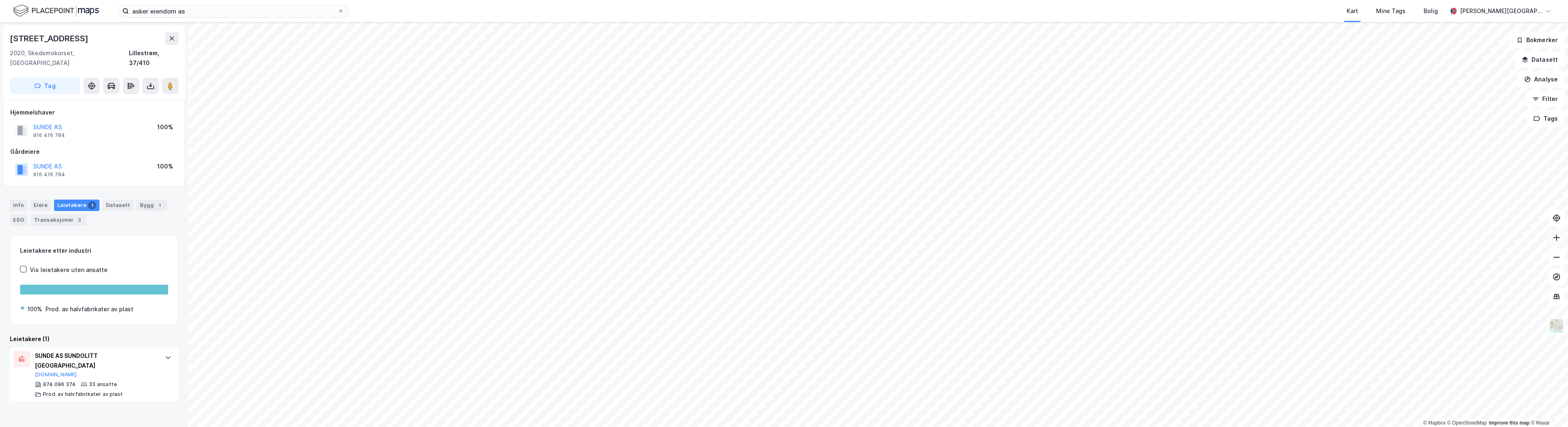
click at [1556, 237] on icon at bounding box center [1556, 237] width 1 height 7
click at [1554, 236] on icon at bounding box center [1556, 237] width 9 height 9
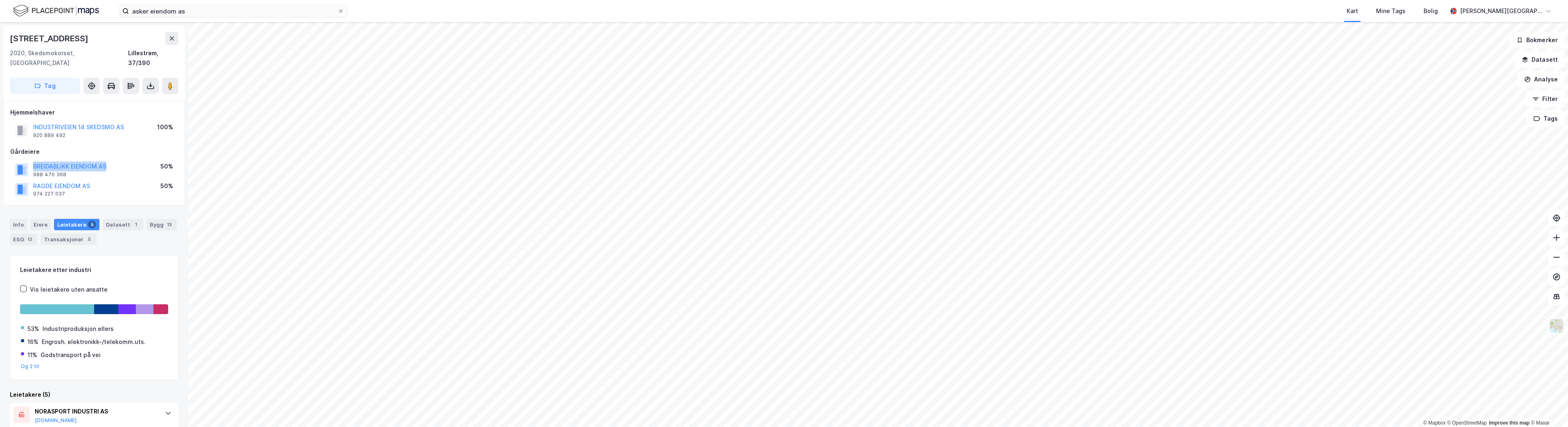
drag, startPoint x: 107, startPoint y: 160, endPoint x: 29, endPoint y: 159, distance: 78.0
click at [29, 160] on div "BREIDABLIKK EIENDOM AS 988 470 368 50%" at bounding box center [94, 169] width 167 height 20
copy button "BREIDABLIKK EIENDOM AS"
drag, startPoint x: 79, startPoint y: 38, endPoint x: -2, endPoint y: 35, distance: 81.1
click at [0, 35] on html "asker eiendom as Kart Mine Tags Bolig [PERSON_NAME][GEOGRAPHIC_DATA] © Mapbox ©…" at bounding box center [784, 214] width 1568 height 427
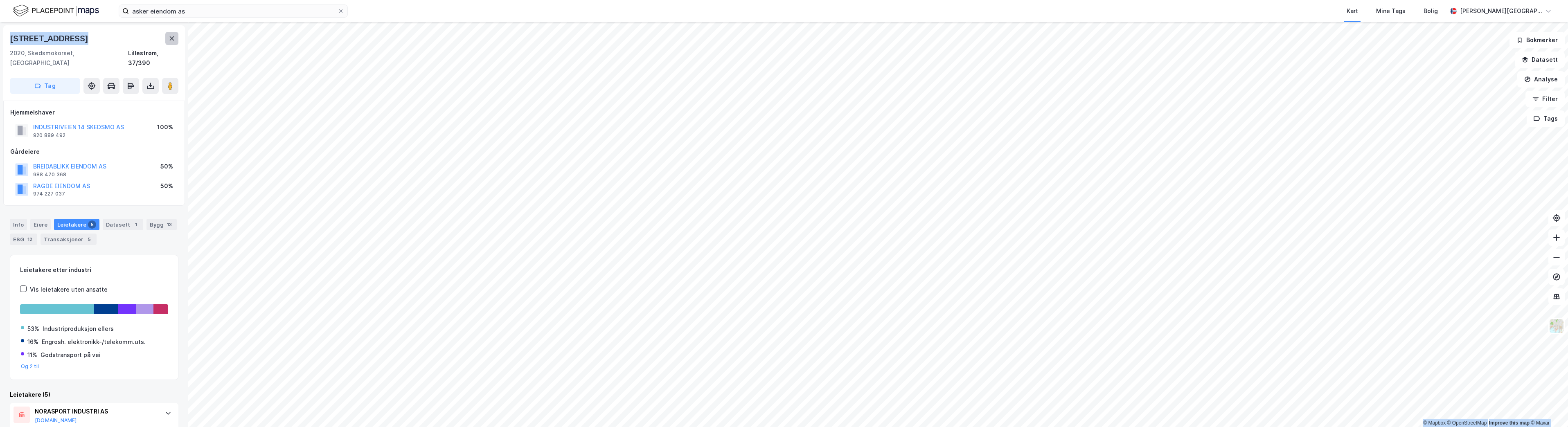
copy div "© Mapbox © OpenStreetMap Improve this map © [STREET_ADDRESS]"
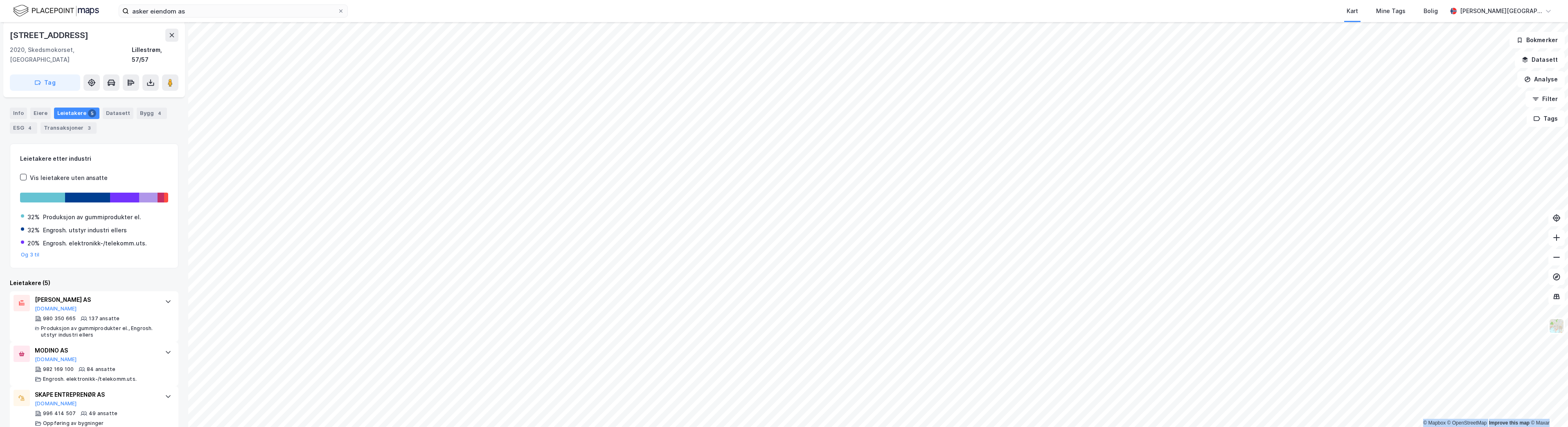
scroll to position [60, 0]
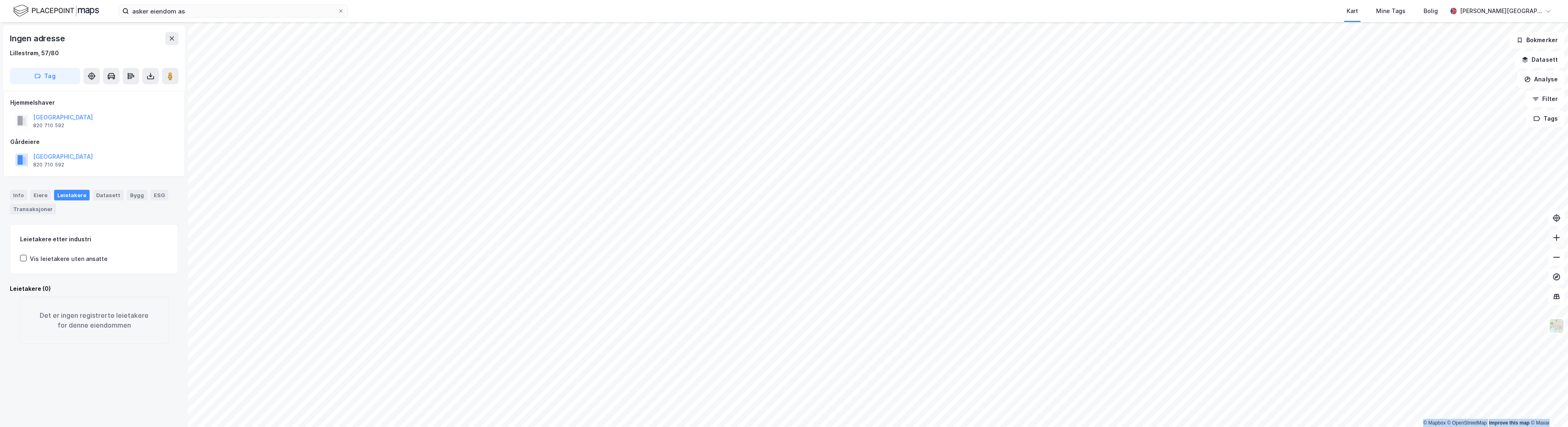
click at [1552, 240] on button at bounding box center [1556, 237] width 16 height 16
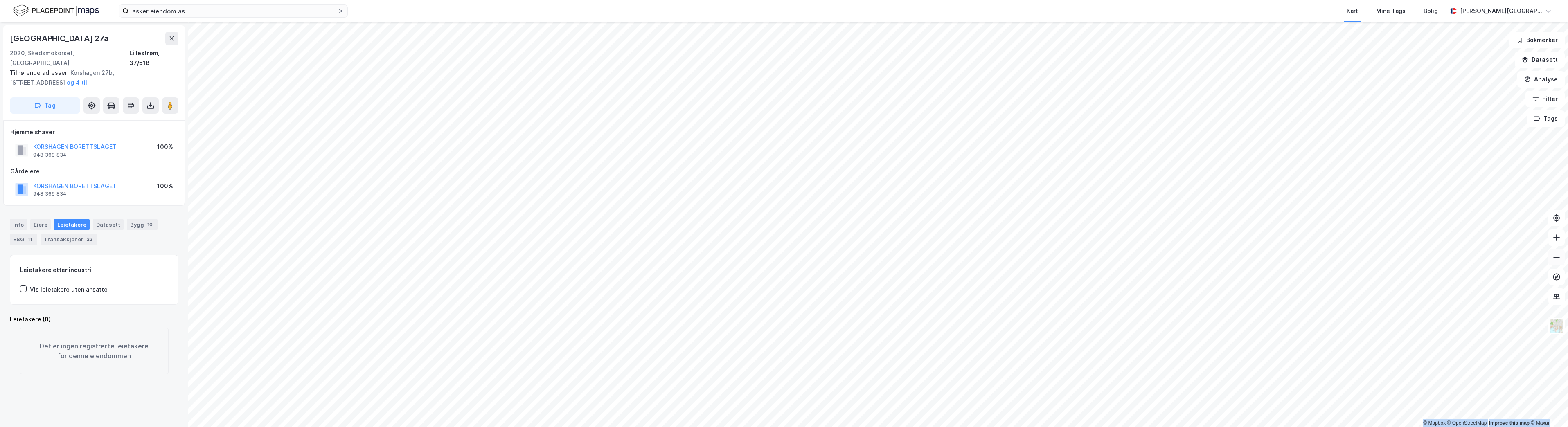
click at [1560, 259] on button at bounding box center [1556, 256] width 16 height 16
click at [1557, 258] on icon at bounding box center [1556, 257] width 9 height 9
click at [1559, 240] on icon at bounding box center [1556, 237] width 9 height 9
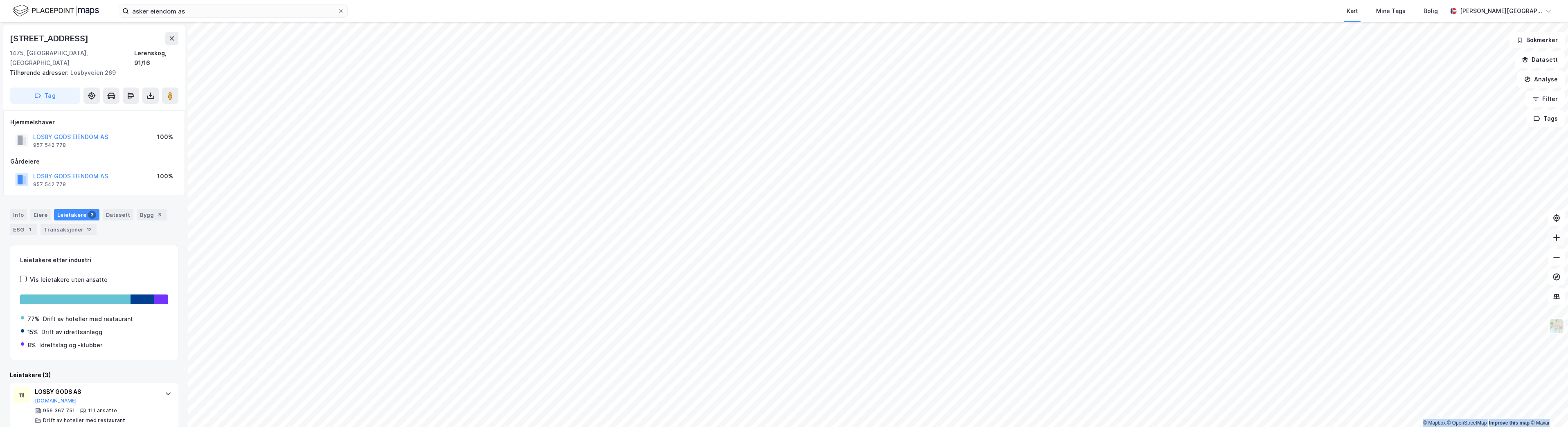
click at [1552, 237] on icon at bounding box center [1556, 237] width 9 height 9
click at [1559, 257] on icon at bounding box center [1556, 257] width 7 height 1
click at [1558, 241] on icon at bounding box center [1556, 237] width 9 height 9
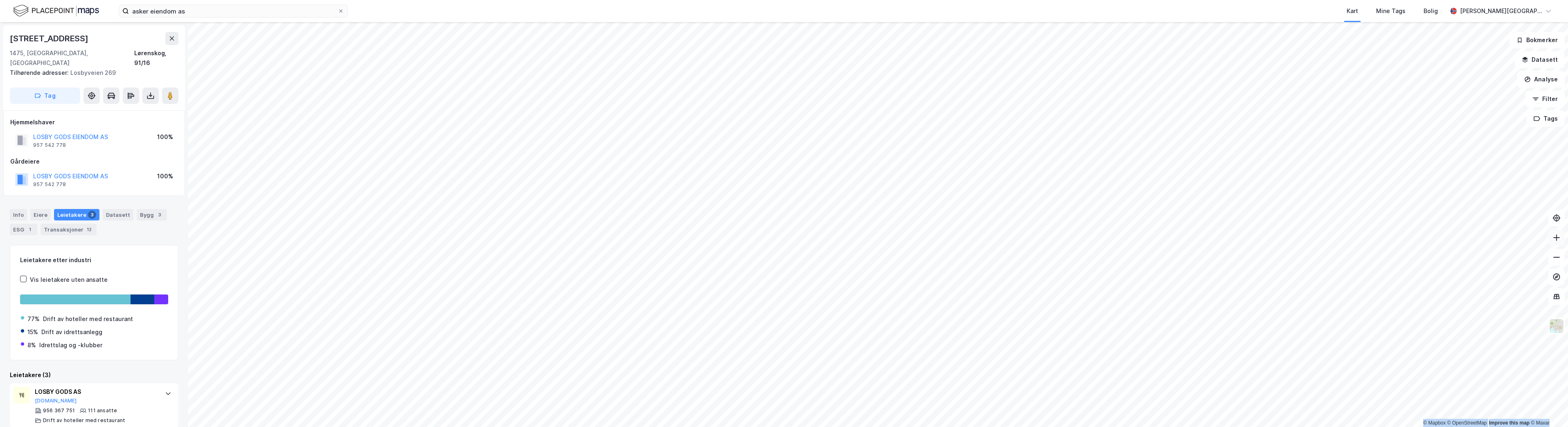
click at [1558, 241] on icon at bounding box center [1556, 237] width 9 height 9
click at [1554, 239] on icon at bounding box center [1556, 237] width 9 height 9
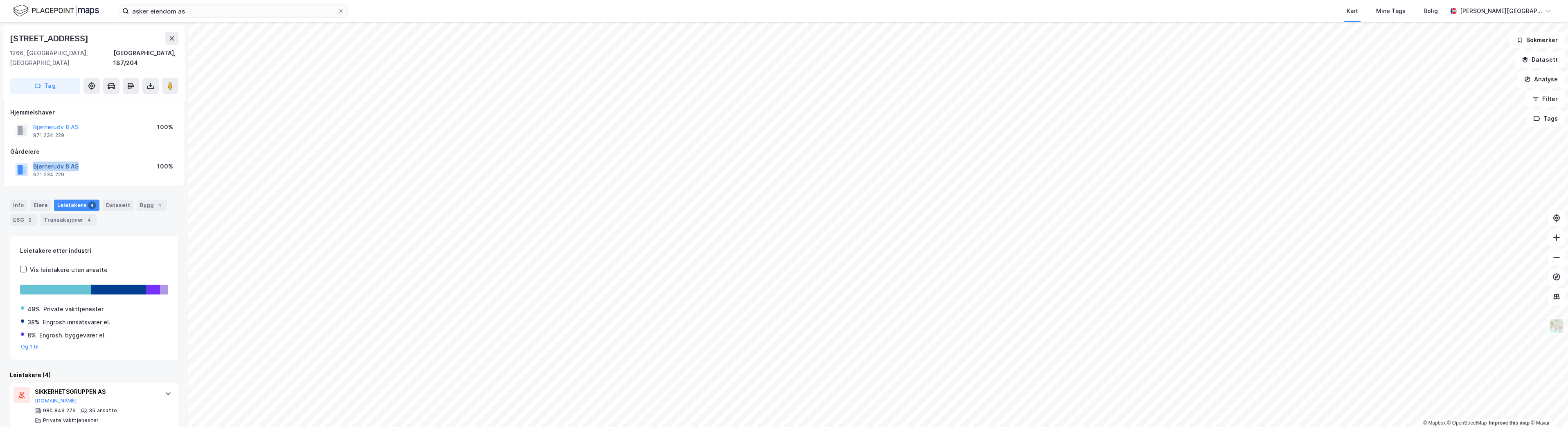
drag, startPoint x: 79, startPoint y: 155, endPoint x: 34, endPoint y: 158, distance: 45.1
click at [34, 160] on div "[PERSON_NAME] 8 AS 971 234 229 100%" at bounding box center [94, 169] width 167 height 20
copy button "Bjørnerudv 8 AS"
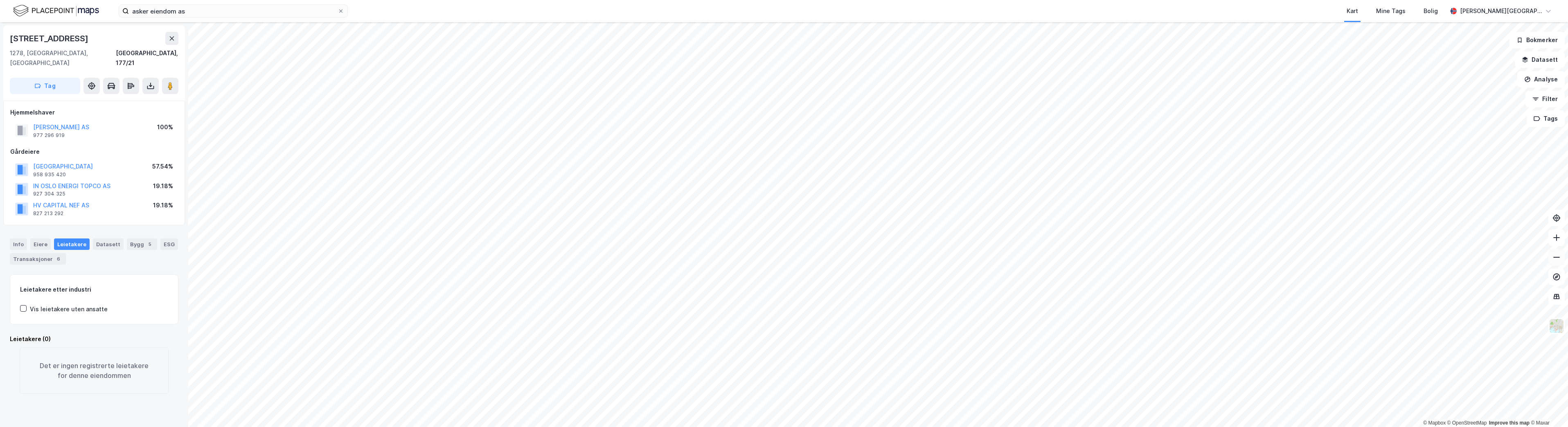
click at [1553, 257] on icon at bounding box center [1556, 257] width 9 height 9
click at [1559, 239] on icon at bounding box center [1556, 237] width 9 height 9
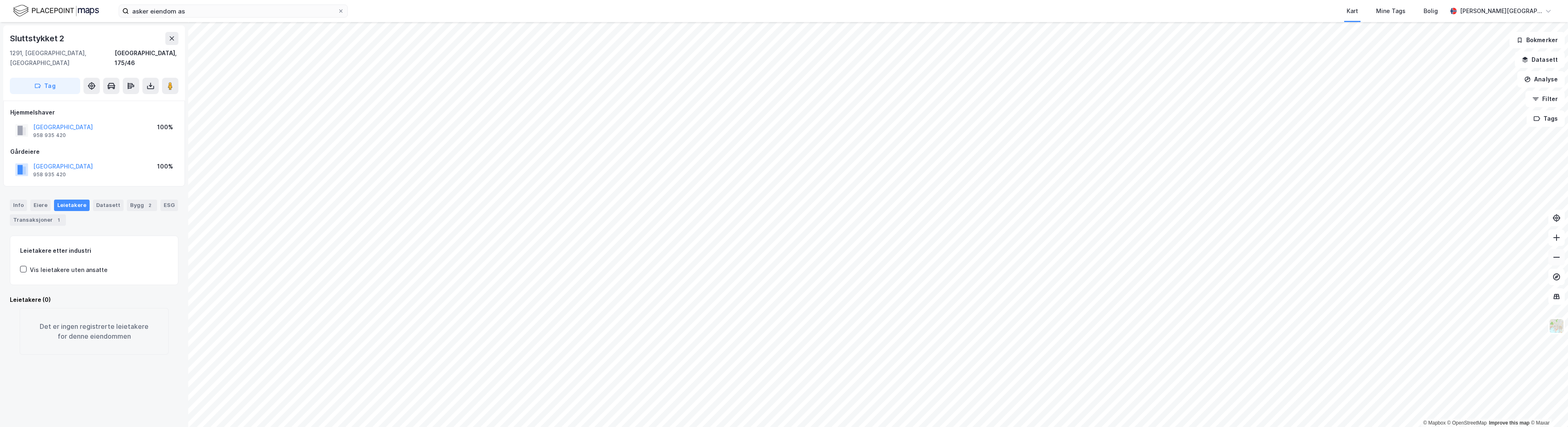
click at [1556, 254] on icon at bounding box center [1556, 257] width 9 height 9
click at [1554, 254] on icon at bounding box center [1556, 257] width 9 height 9
click at [1553, 254] on icon at bounding box center [1556, 257] width 9 height 9
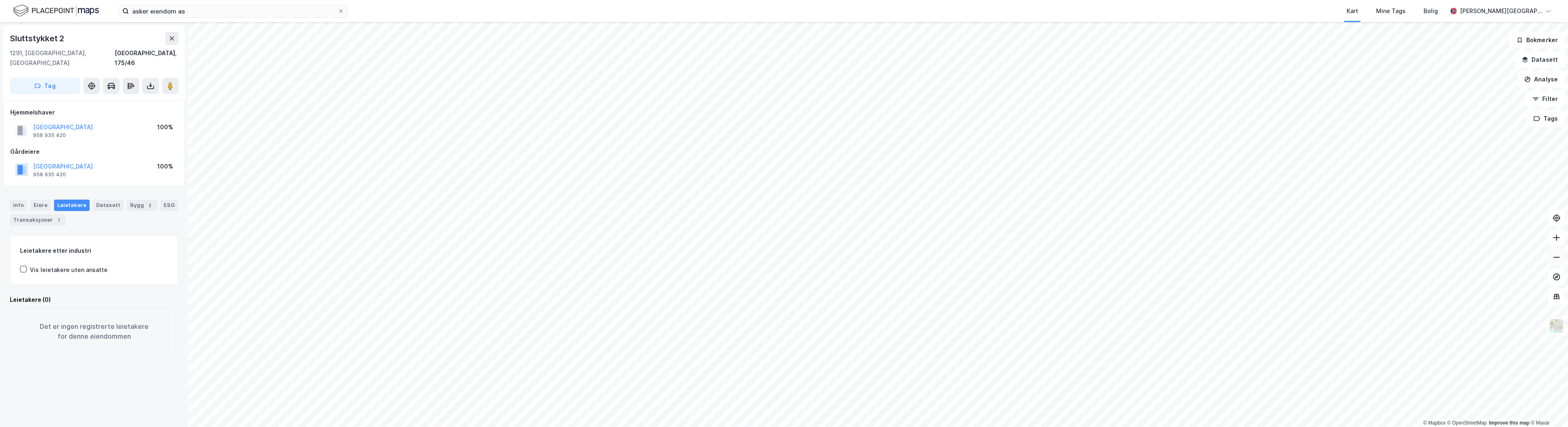
click at [1552, 254] on icon at bounding box center [1556, 257] width 9 height 9
click at [1550, 252] on button at bounding box center [1556, 256] width 16 height 16
click at [1556, 242] on button at bounding box center [1556, 237] width 16 height 16
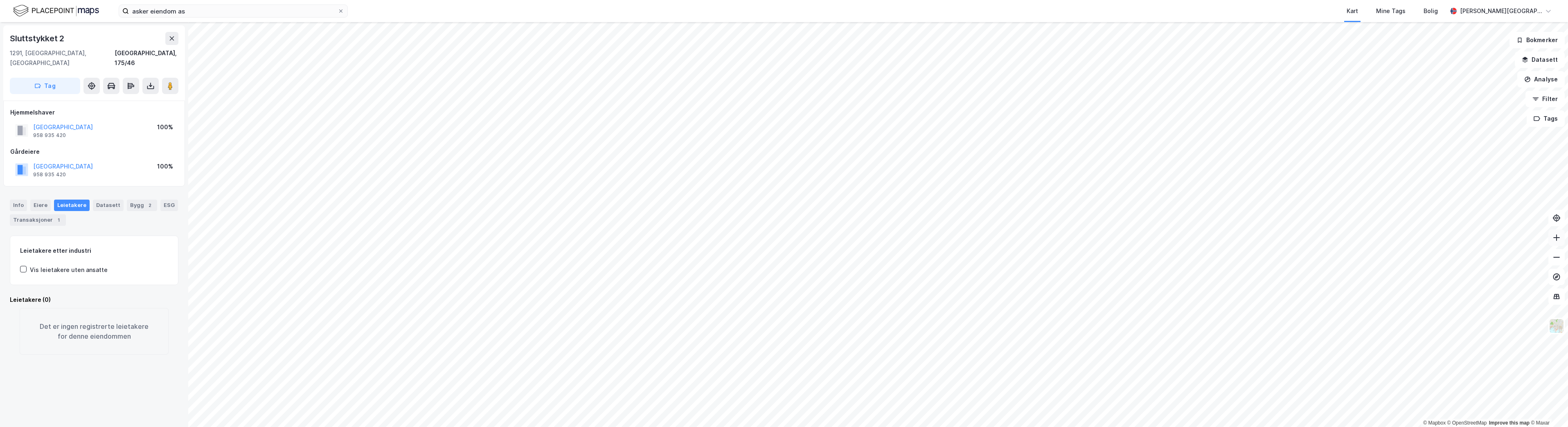
click at [1556, 242] on button at bounding box center [1556, 237] width 16 height 16
click at [1559, 245] on button at bounding box center [1556, 237] width 16 height 16
click at [1558, 235] on icon at bounding box center [1556, 237] width 9 height 9
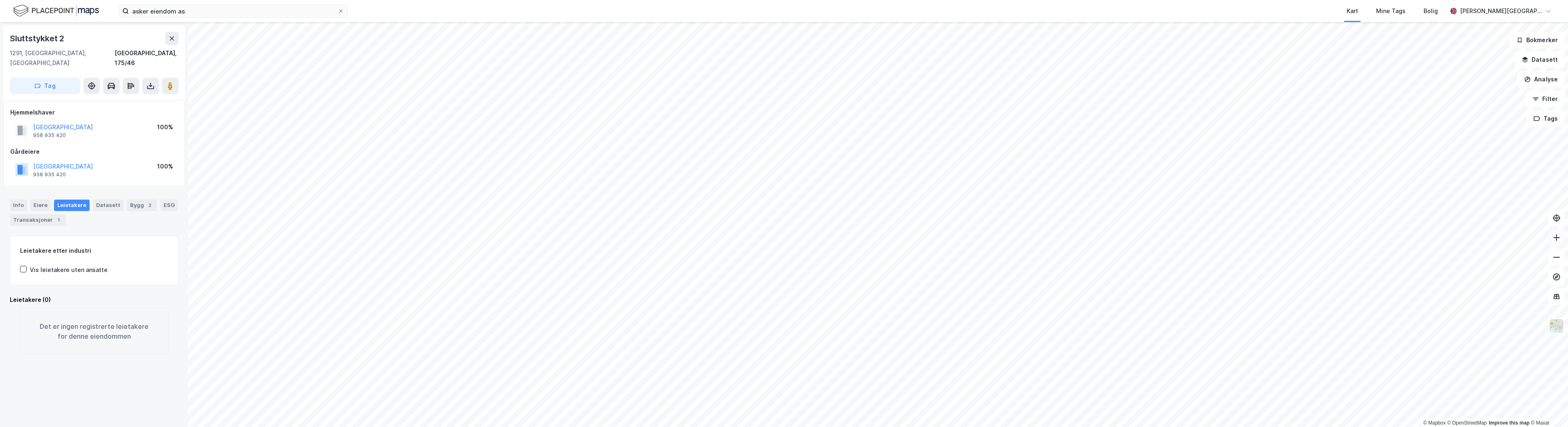
click at [1558, 234] on icon at bounding box center [1556, 237] width 9 height 9
click at [1556, 242] on button at bounding box center [1556, 237] width 16 height 16
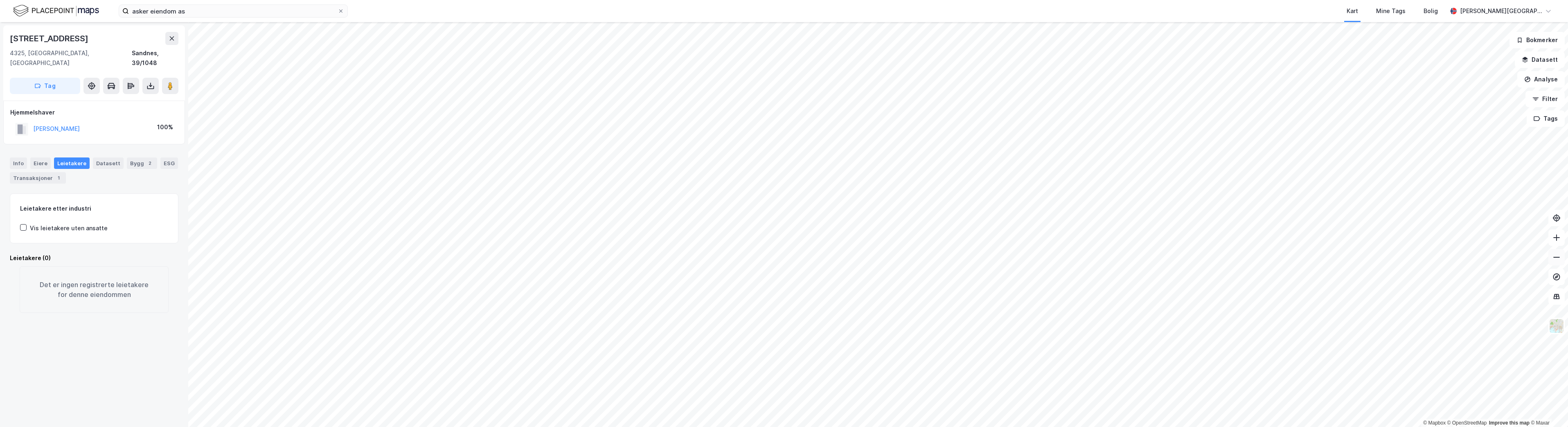
click at [1559, 263] on button at bounding box center [1556, 256] width 16 height 16
click at [1556, 240] on icon at bounding box center [1556, 237] width 9 height 9
click at [1554, 261] on icon at bounding box center [1556, 257] width 9 height 9
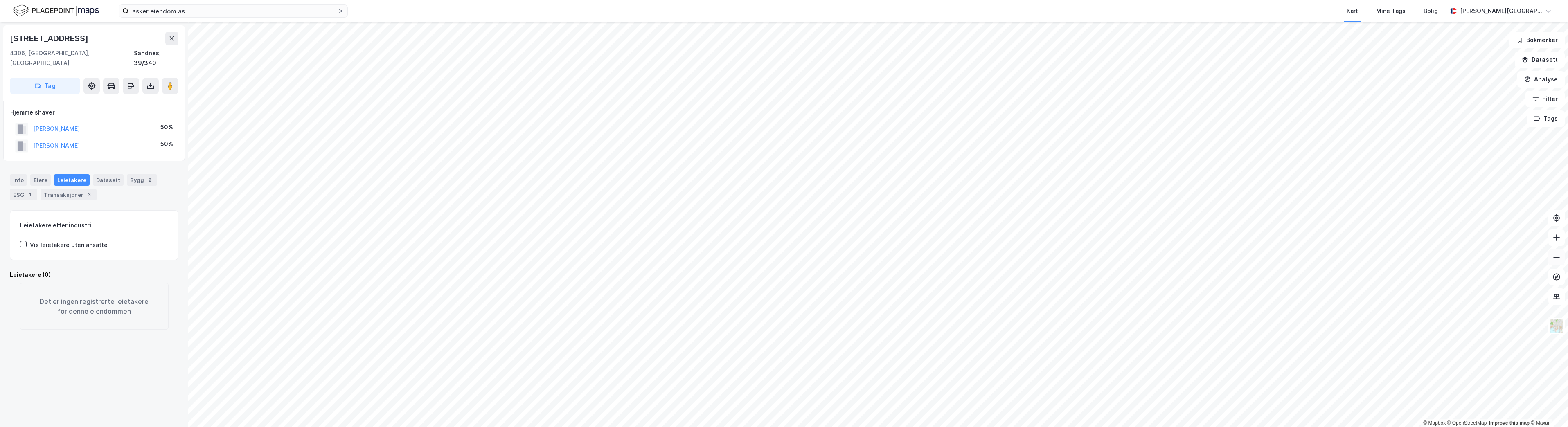
click at [1554, 261] on icon at bounding box center [1556, 257] width 9 height 9
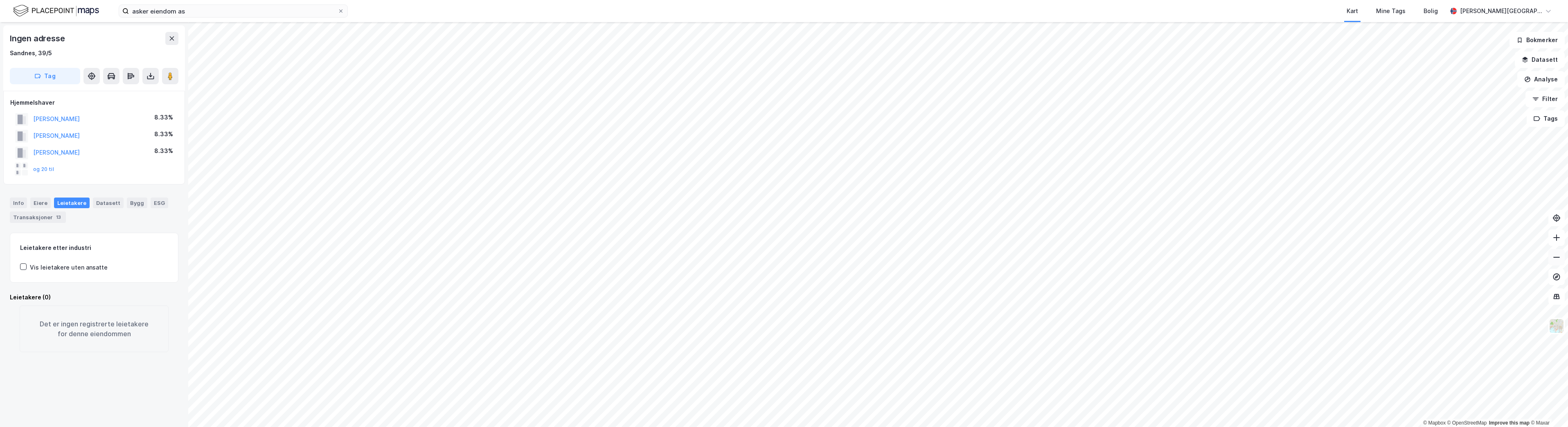
click at [1560, 256] on button at bounding box center [1556, 256] width 16 height 16
click at [1554, 256] on icon at bounding box center [1556, 257] width 9 height 9
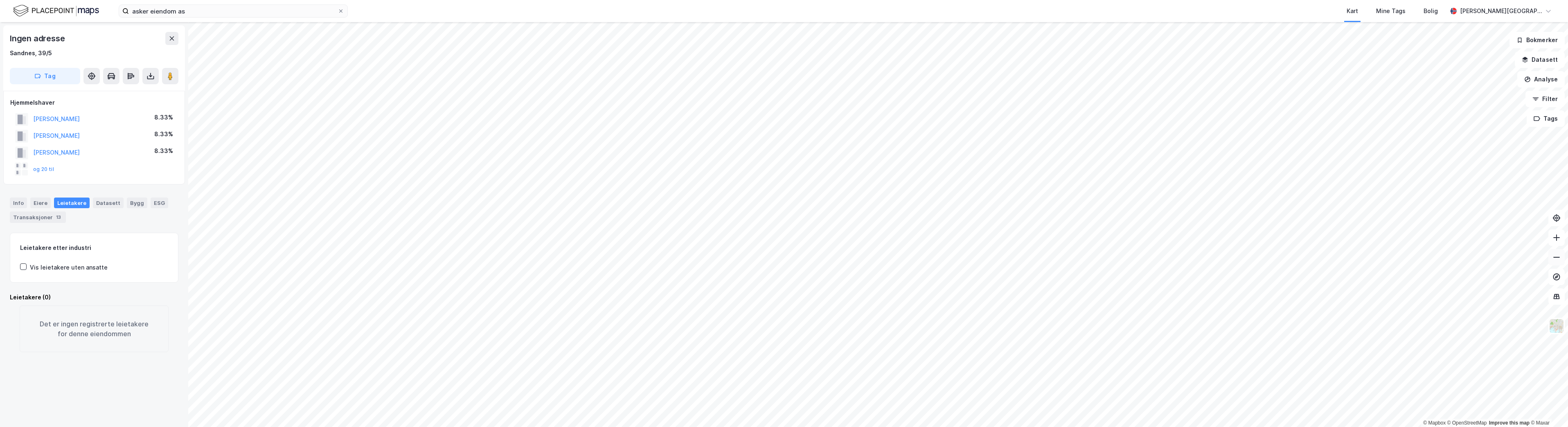
click at [1555, 257] on icon at bounding box center [1556, 257] width 9 height 9
click at [1555, 238] on icon at bounding box center [1556, 237] width 9 height 9
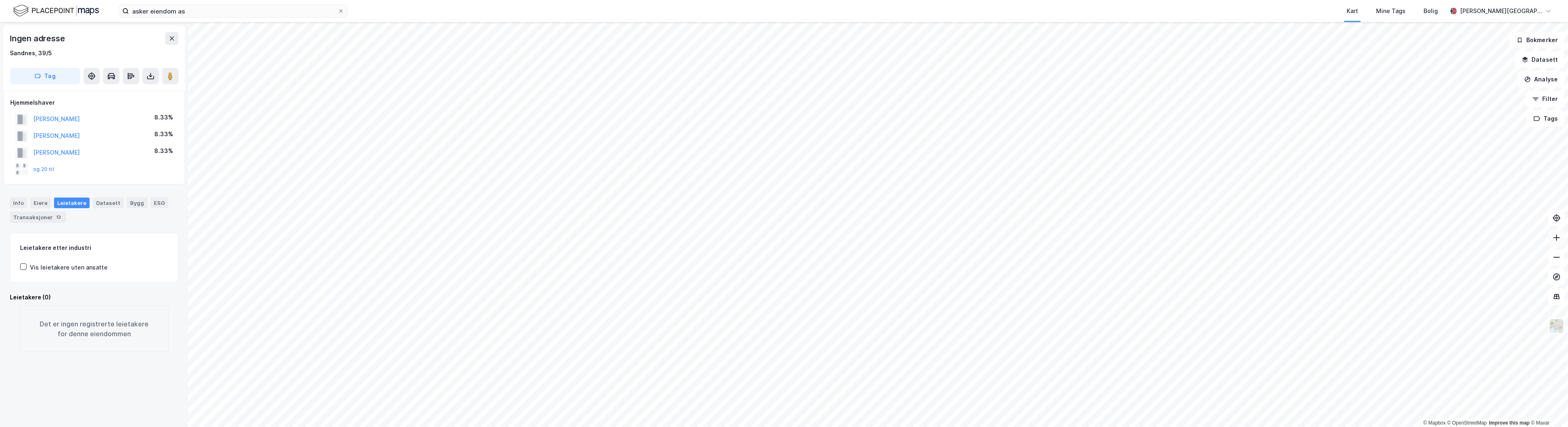
click at [1559, 240] on icon at bounding box center [1556, 237] width 9 height 9
click at [1557, 240] on icon at bounding box center [1556, 237] width 9 height 9
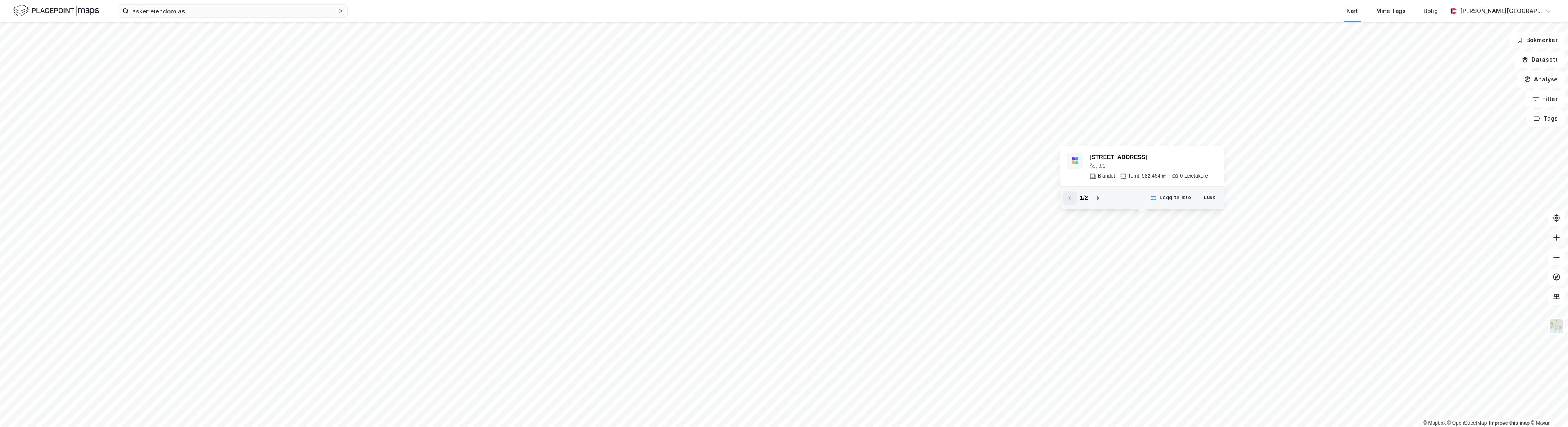
click at [1557, 236] on icon at bounding box center [1556, 237] width 9 height 9
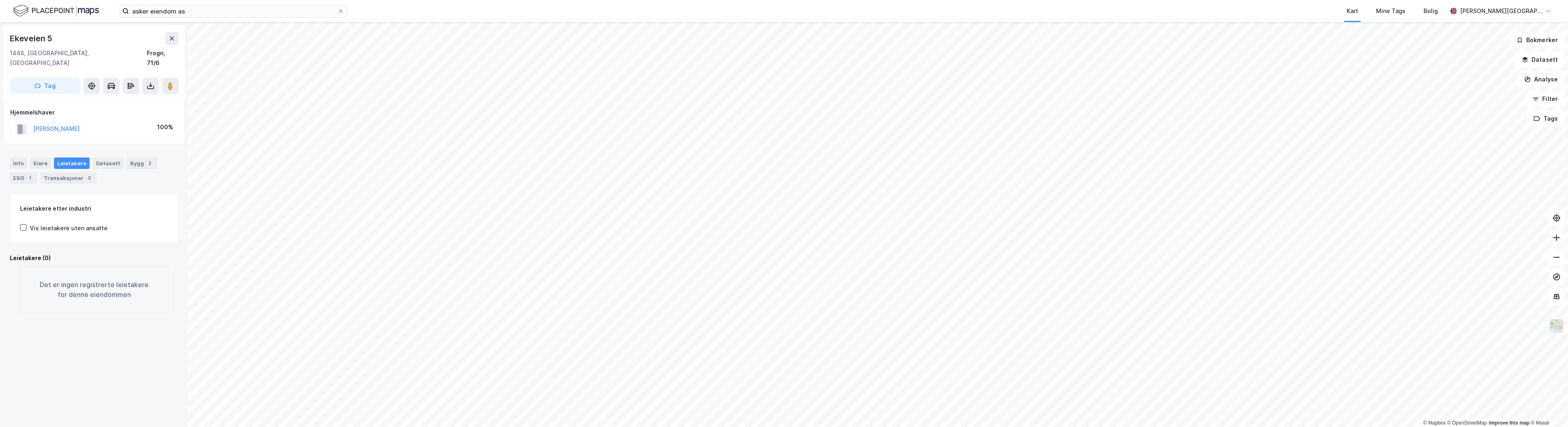
click at [1558, 240] on icon at bounding box center [1556, 237] width 9 height 9
click at [811, 0] on html "asker eiendom as Kart Mine Tags Bolig [PERSON_NAME] © Mapbox © OpenStreetMap Im…" at bounding box center [784, 214] width 1568 height 427
click at [872, 426] on html "asker eiendom as Kart Mine Tags Bolig [PERSON_NAME] © Mapbox © OpenStreetMap Im…" at bounding box center [784, 214] width 1568 height 427
click at [950, 426] on html "asker eiendom as Kart Mine Tags Bolig [PERSON_NAME] © Mapbox © OpenStreetMap Im…" at bounding box center [784, 214] width 1568 height 427
click at [911, 426] on html "asker eiendom as Kart Mine Tags Bolig [PERSON_NAME] © Mapbox © OpenStreetMap Im…" at bounding box center [784, 214] width 1568 height 427
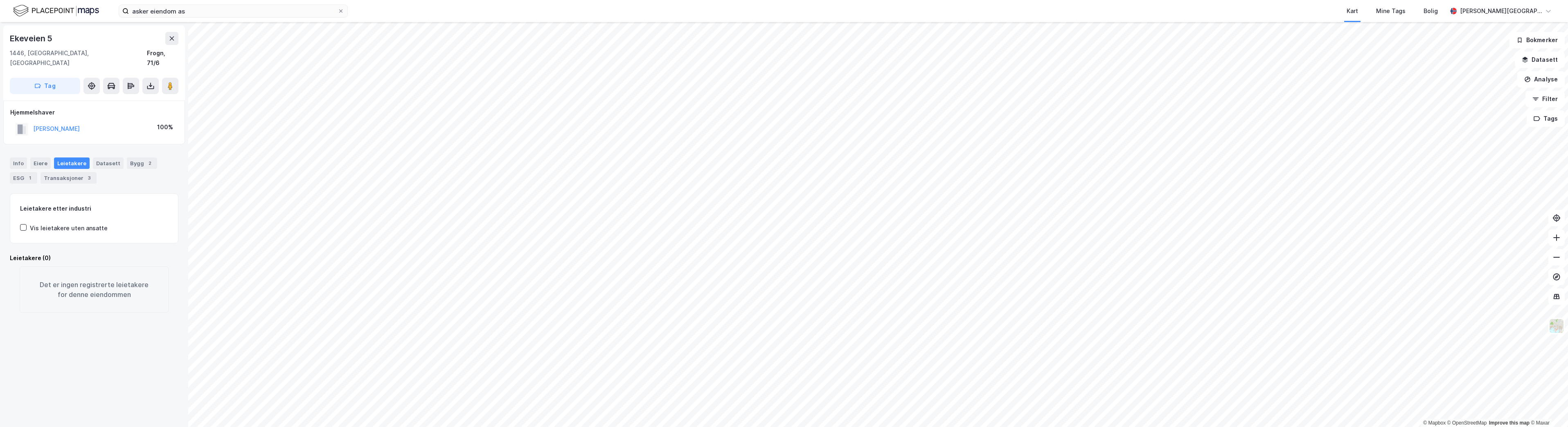
click at [726, 426] on html "asker eiendom as Kart Mine Tags Bolig [PERSON_NAME] © Mapbox © OpenStreetMap Im…" at bounding box center [784, 214] width 1568 height 427
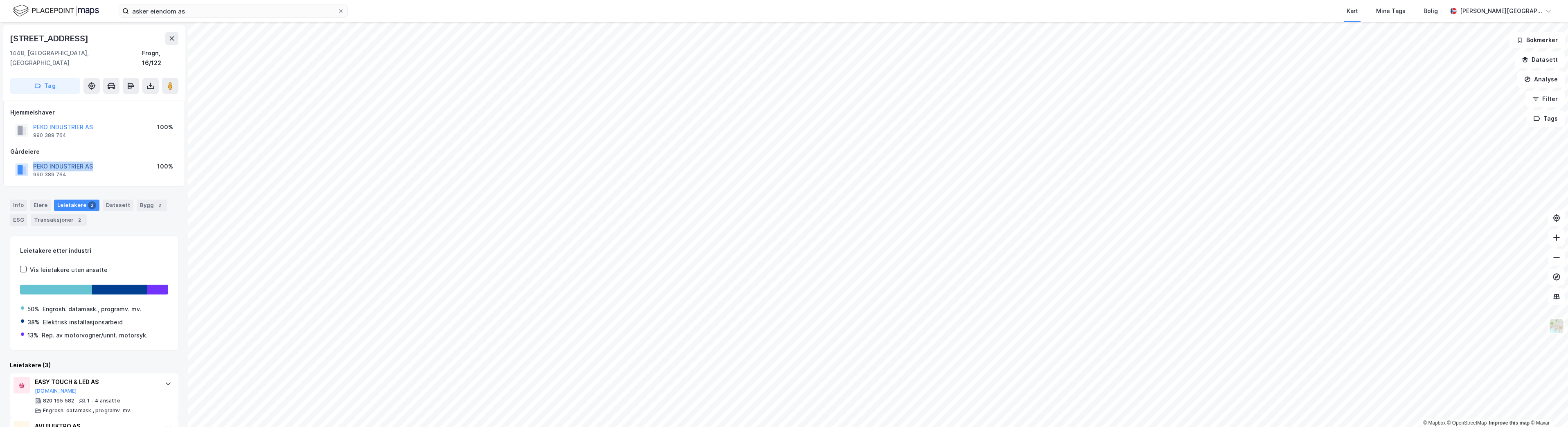
drag, startPoint x: 98, startPoint y: 158, endPoint x: 35, endPoint y: 158, distance: 63.0
click at [35, 160] on div "PEKO INDUSTRIER AS 990 389 764 100%" at bounding box center [94, 169] width 167 height 20
copy button "PEKO INDUSTRIER AS"
click at [1558, 250] on button at bounding box center [1556, 256] width 16 height 16
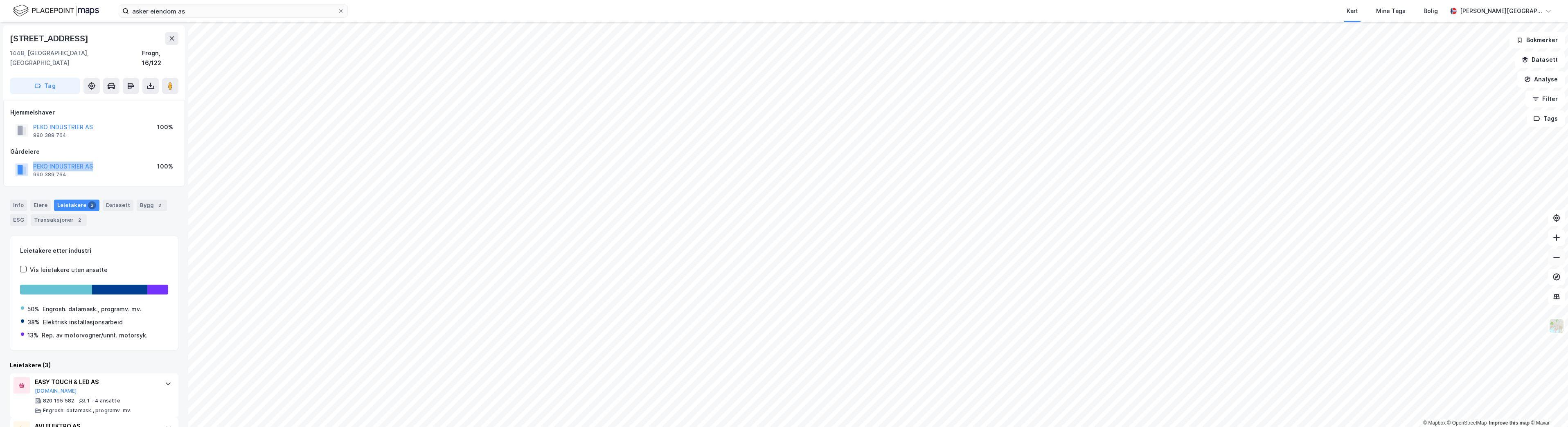
click at [1559, 264] on button at bounding box center [1556, 256] width 16 height 16
click at [925, 426] on html "asker eiendom as Kart Mine Tags Bolig [PERSON_NAME] © Mapbox © OpenStreetMap Im…" at bounding box center [784, 214] width 1568 height 427
click at [814, 426] on html "asker eiendom as Kart Mine Tags Bolig [PERSON_NAME] © Mapbox © OpenStreetMap Im…" at bounding box center [784, 214] width 1568 height 427
click at [622, 426] on html "asker eiendom as Kart Mine Tags Bolig [PERSON_NAME] © Mapbox © OpenStreetMap Im…" at bounding box center [784, 214] width 1568 height 427
click at [1557, 242] on button at bounding box center [1556, 237] width 16 height 16
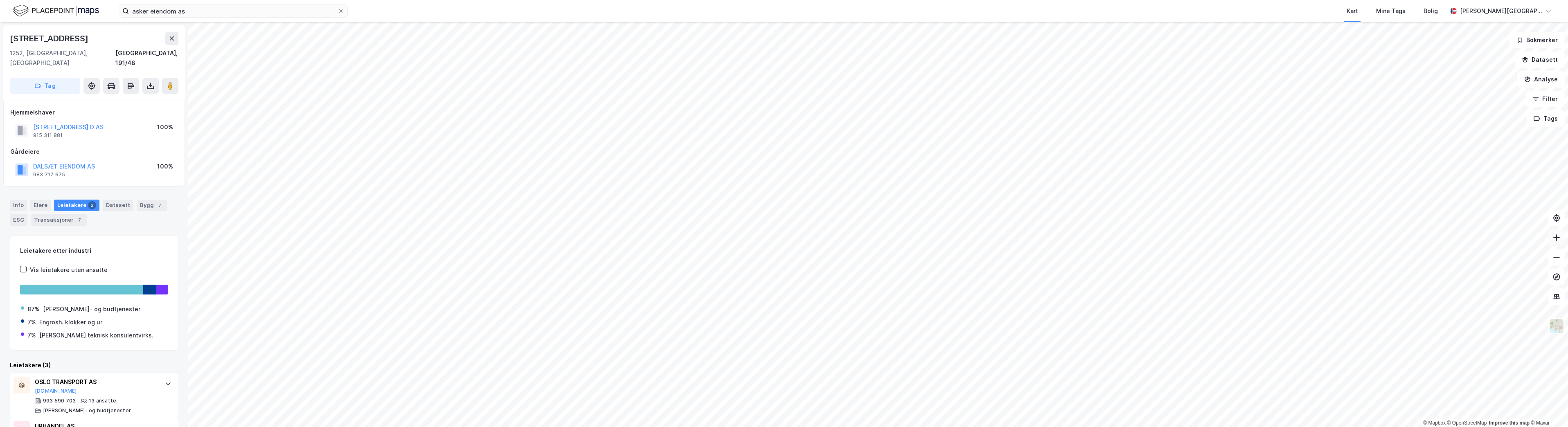
click at [1560, 242] on button at bounding box center [1556, 237] width 16 height 16
click at [1559, 242] on button at bounding box center [1556, 237] width 16 height 16
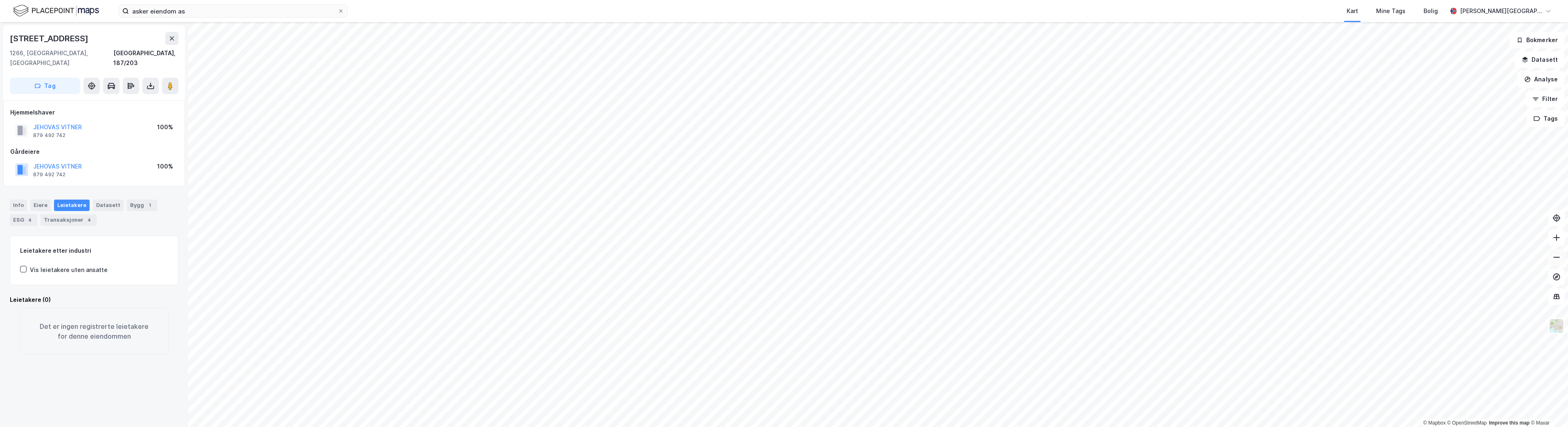
click at [1556, 253] on icon at bounding box center [1556, 257] width 9 height 9
click at [753, 426] on html "asker eiendom as Kart Mine Tags Bolig [PERSON_NAME] © Mapbox © OpenStreetMap Im…" at bounding box center [784, 214] width 1568 height 427
click at [1559, 258] on icon at bounding box center [1556, 257] width 9 height 9
click at [1560, 261] on button at bounding box center [1556, 256] width 16 height 16
click at [1557, 261] on icon at bounding box center [1556, 257] width 9 height 9
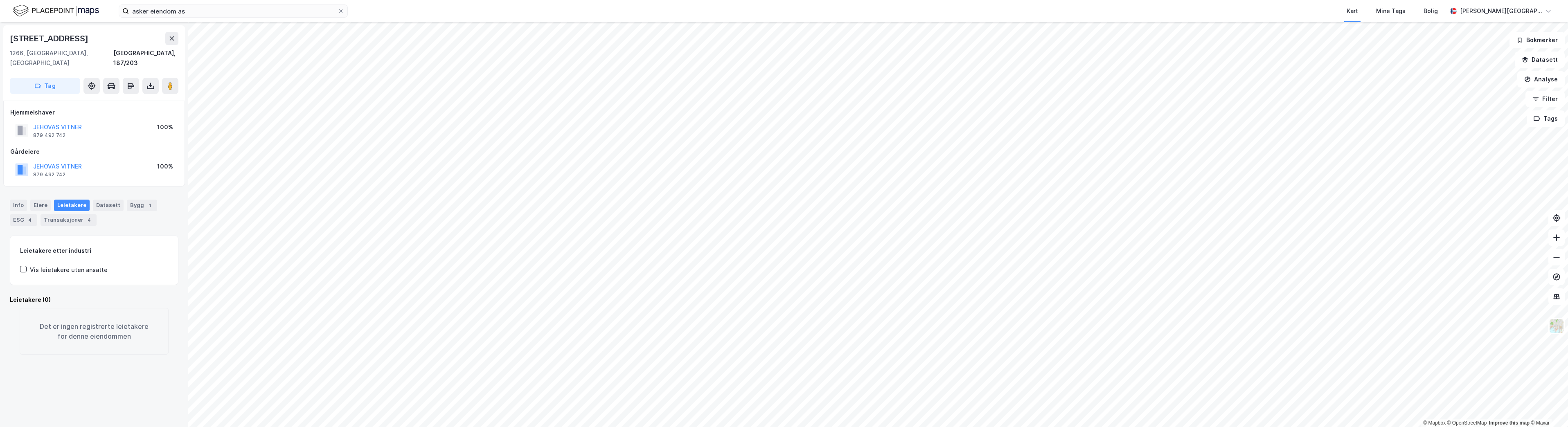
click at [1567, 152] on html "asker eiendom as Kart Mine Tags Bolig [PERSON_NAME] © Mapbox © OpenStreetMap Im…" at bounding box center [784, 214] width 1568 height 427
click at [1567, 28] on html "asker eiendom as Kart Mine Tags Bolig [PERSON_NAME] © Mapbox © OpenStreetMap Im…" at bounding box center [784, 214] width 1568 height 427
click at [1003, 17] on div "asker eiendom as Kart Mine Tags Bolig [PERSON_NAME] © Mapbox © OpenStreetMap Im…" at bounding box center [784, 214] width 1568 height 427
click at [1559, 239] on icon at bounding box center [1556, 237] width 9 height 9
click at [1555, 236] on icon at bounding box center [1556, 237] width 9 height 9
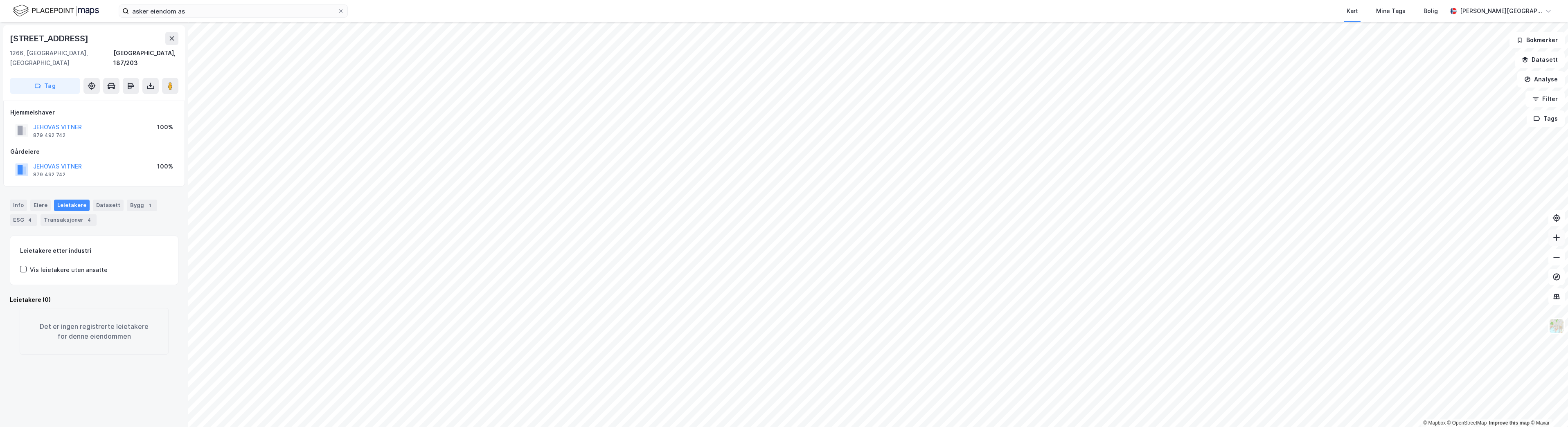
click at [1562, 241] on button at bounding box center [1556, 237] width 16 height 16
click at [1025, 426] on html "asker eiendom as Kart Mine Tags Bolig [PERSON_NAME] © Mapbox © OpenStreetMap Im…" at bounding box center [784, 214] width 1568 height 427
click at [814, 426] on html "asker eiendom as Kart Mine Tags Bolig [PERSON_NAME] © Mapbox © OpenStreetMap Im…" at bounding box center [784, 214] width 1568 height 427
click at [1029, 426] on html "asker eiendom as Kart Mine Tags Bolig [PERSON_NAME] © Mapbox © OpenStreetMap Im…" at bounding box center [784, 214] width 1568 height 427
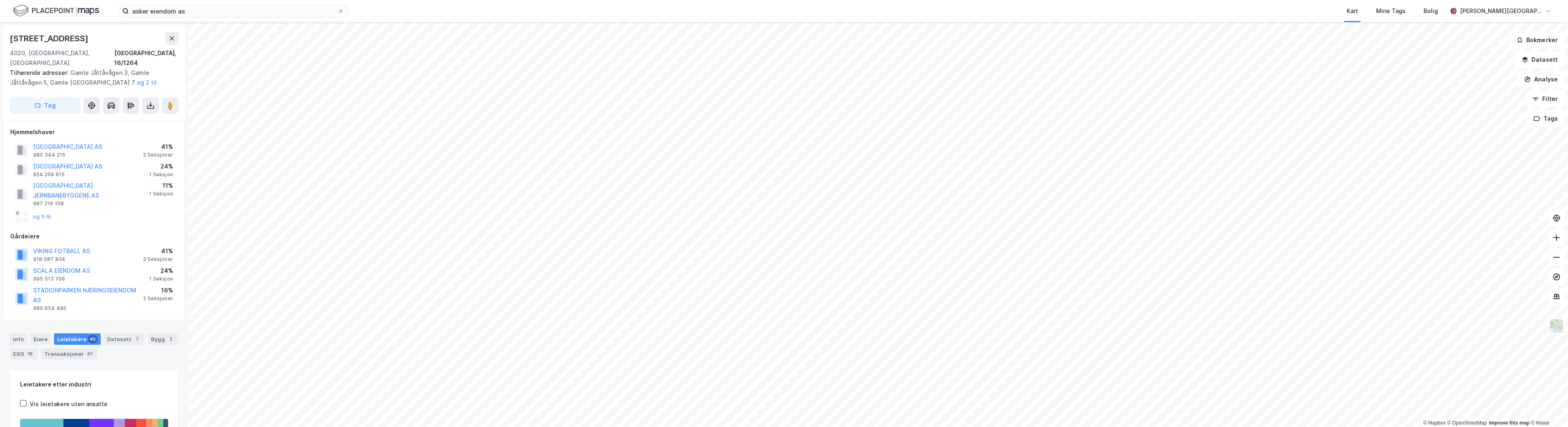
scroll to position [0, 0]
click at [0, 0] on button "og 5 til" at bounding box center [0, 0] width 0 height 0
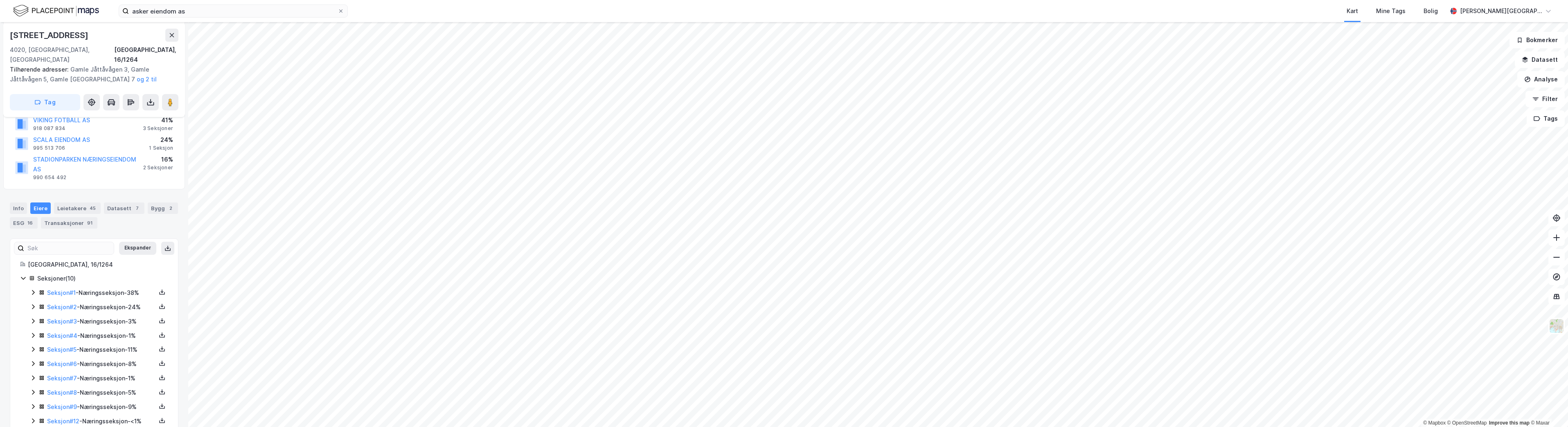
click at [43, 202] on div "Eiere" at bounding box center [41, 208] width 21 height 11
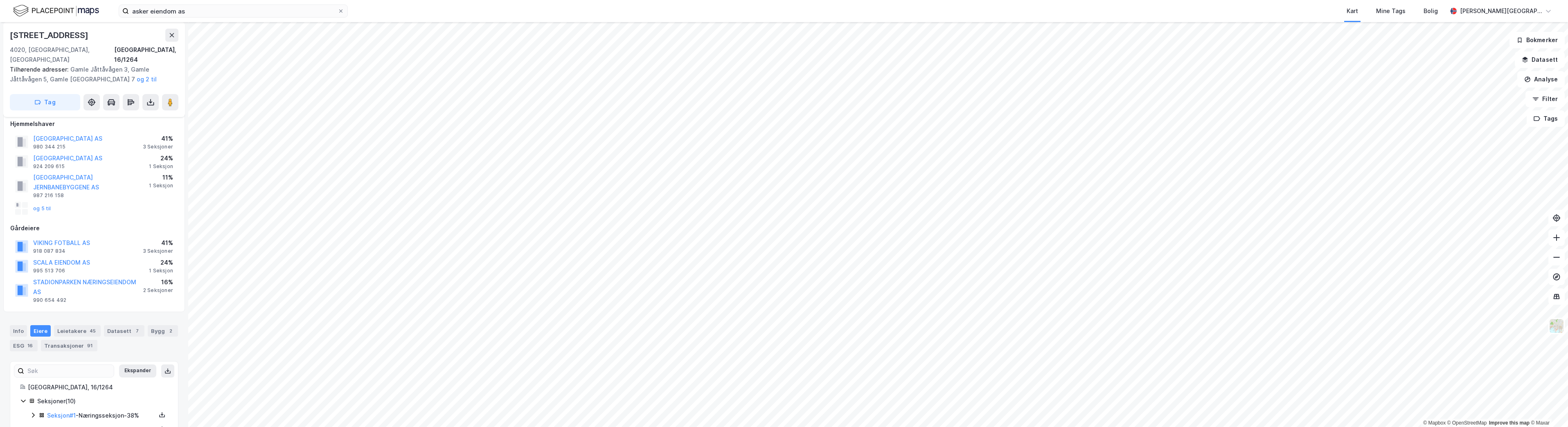
scroll to position [0, 0]
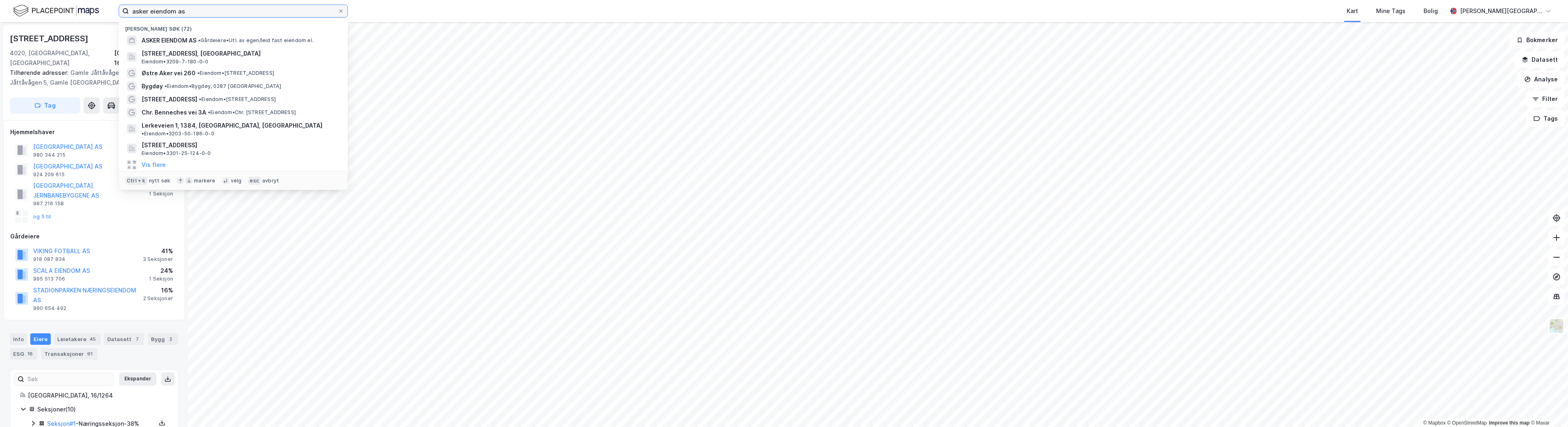
click at [240, 15] on input "asker eiendom as" at bounding box center [233, 10] width 209 height 12
type input "[STREET_ADDRESS]"
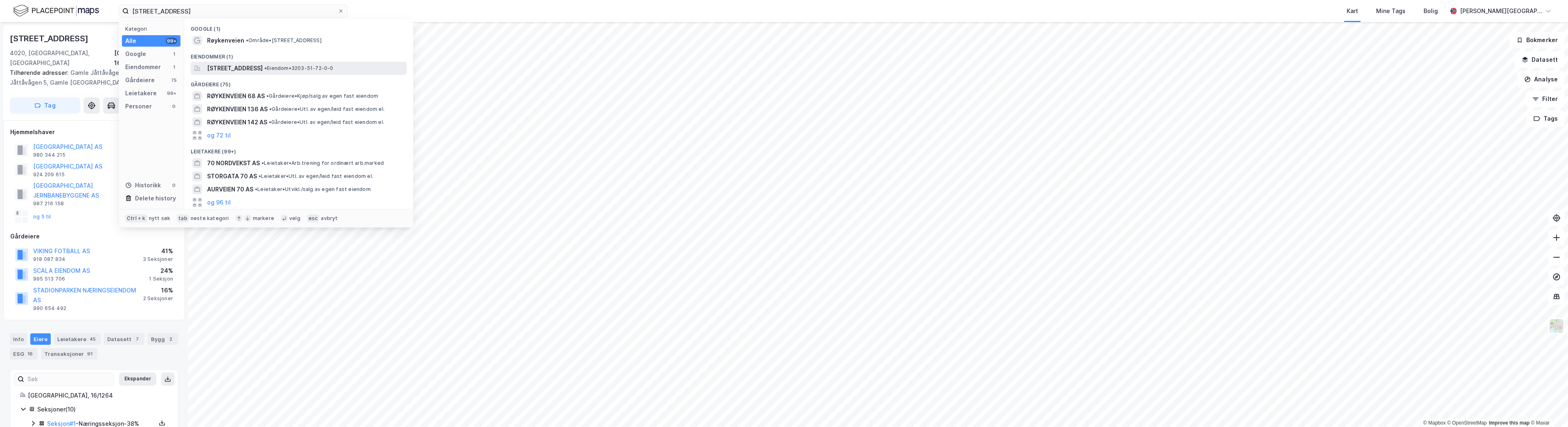
click at [247, 70] on span "[STREET_ADDRESS]" at bounding box center [235, 68] width 56 height 9
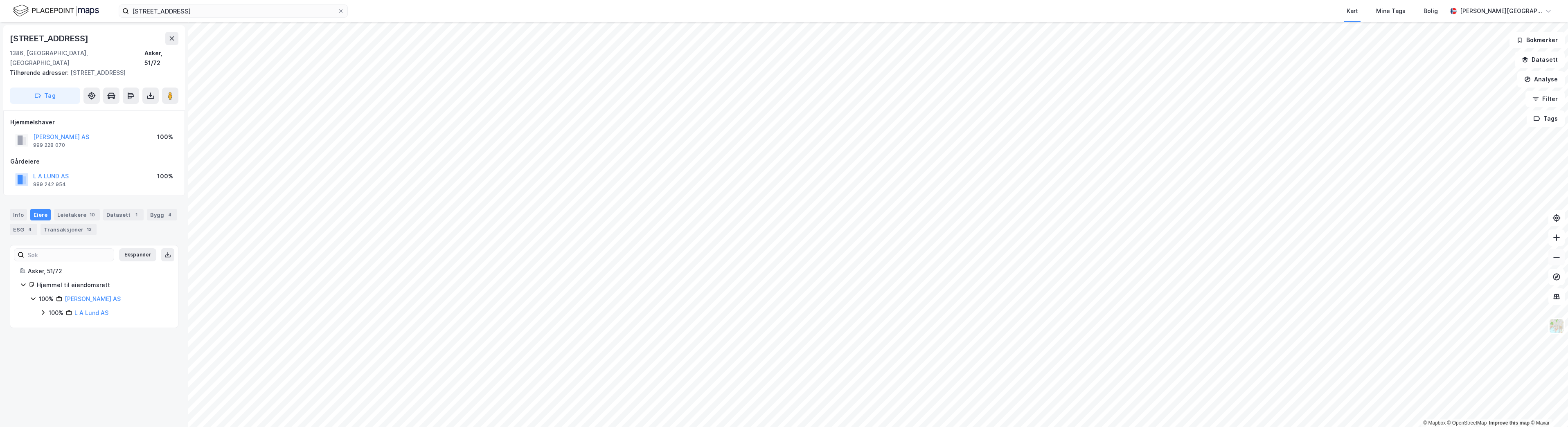
click at [1553, 261] on button at bounding box center [1556, 256] width 16 height 16
